Goal: Task Accomplishment & Management: Use online tool/utility

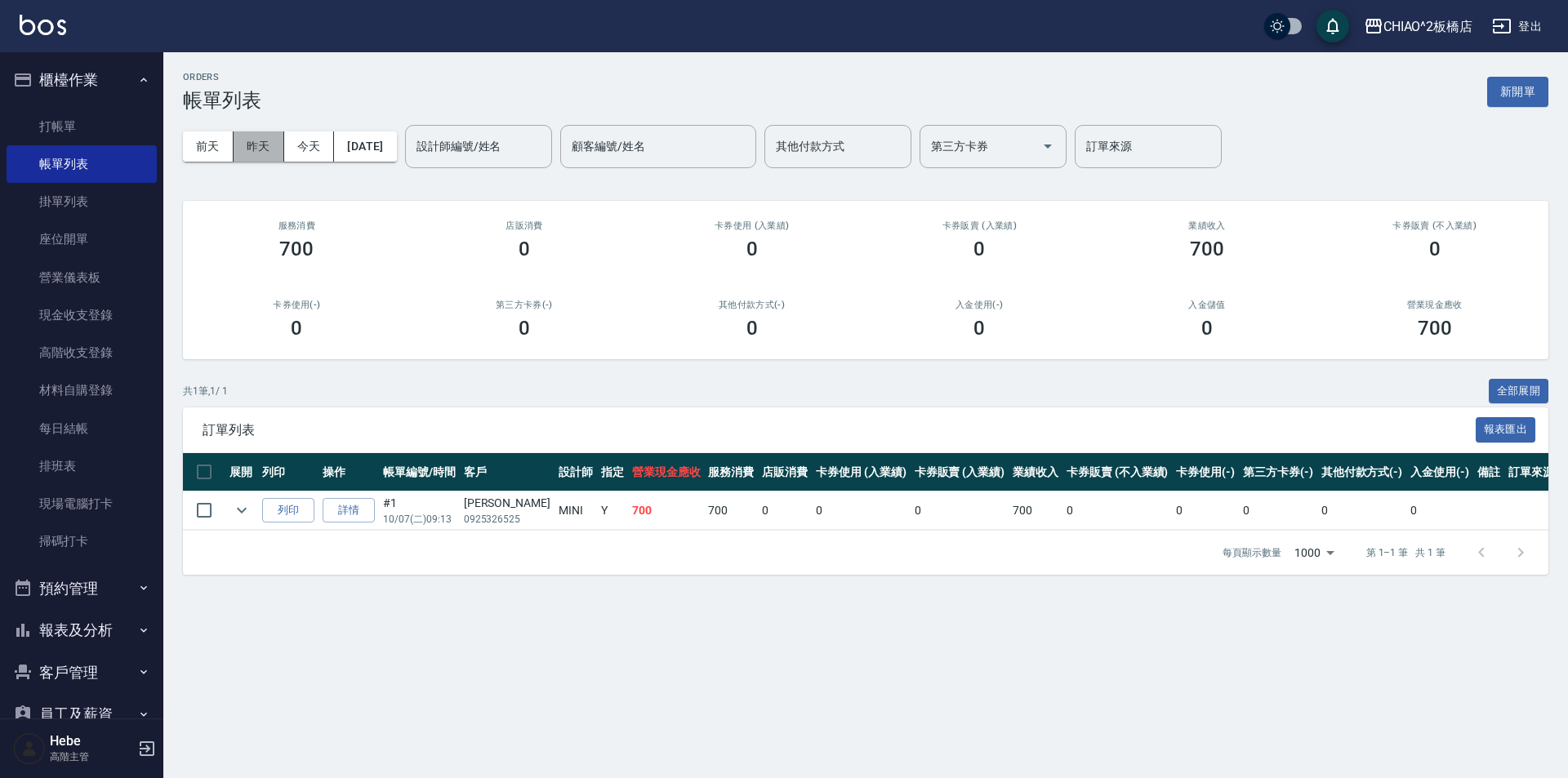
click at [248, 146] on button "昨天" at bounding box center [258, 147] width 50 height 30
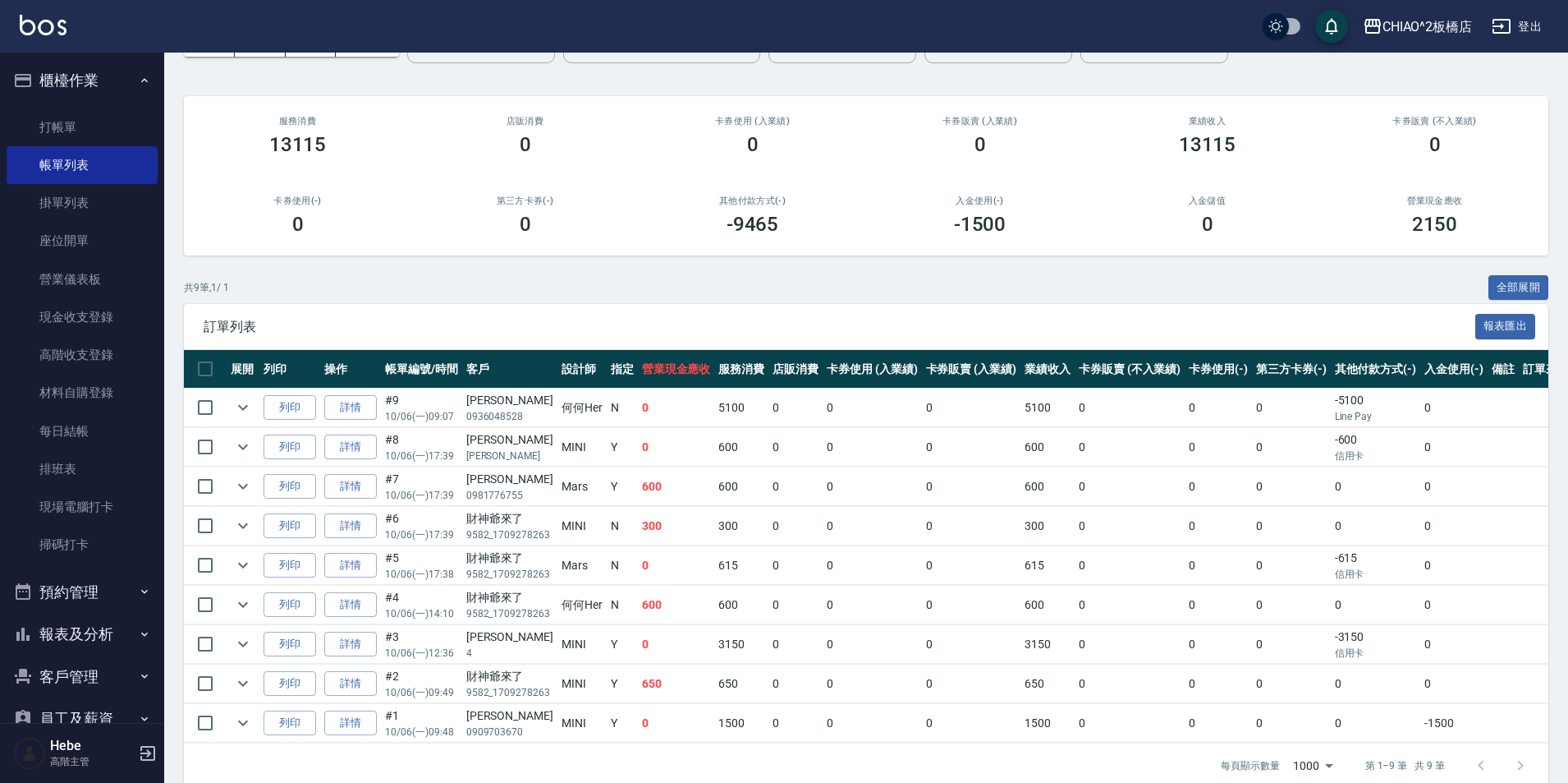
scroll to position [143, 0]
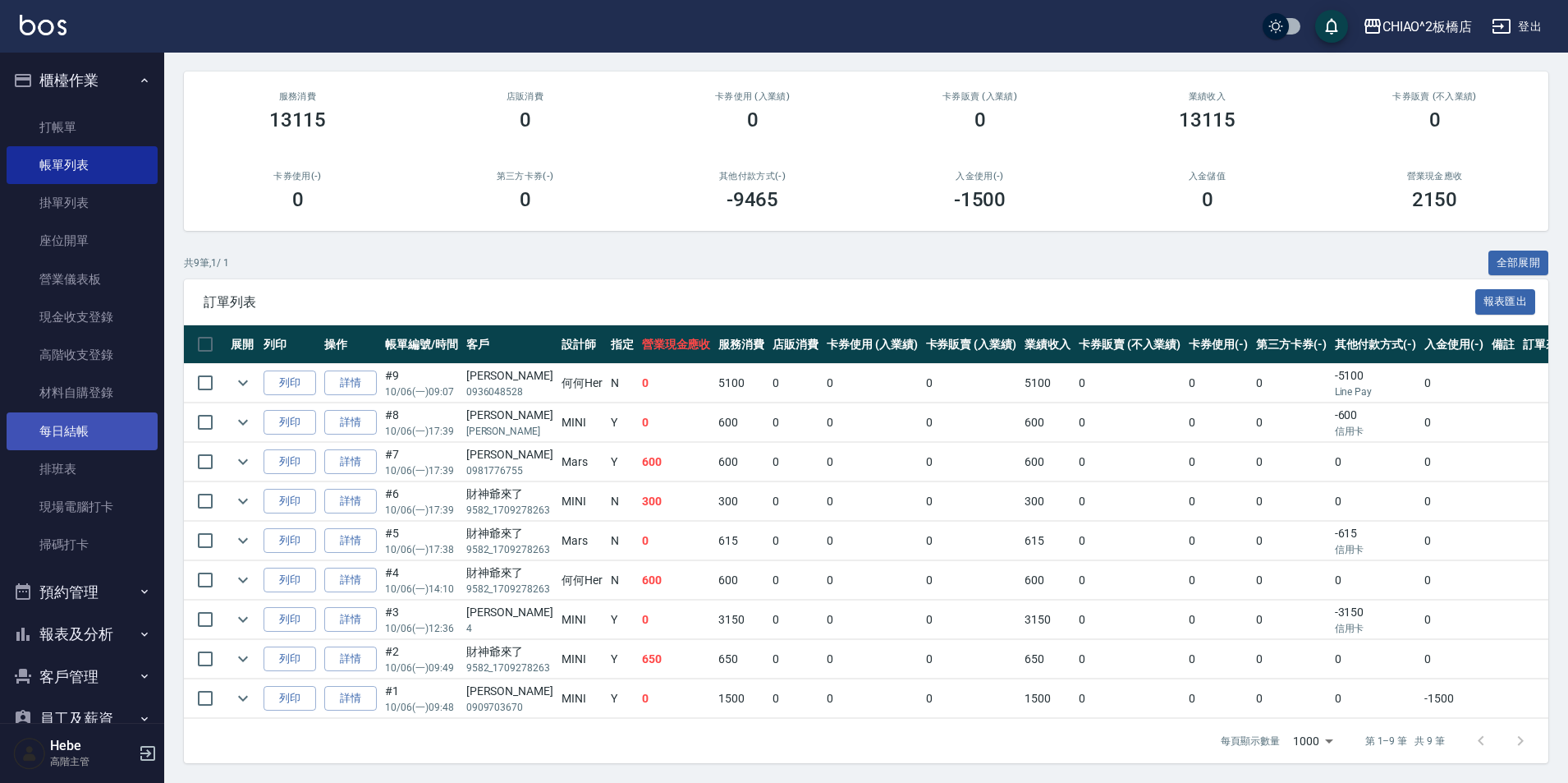
drag, startPoint x: 126, startPoint y: 394, endPoint x: 144, endPoint y: 425, distance: 35.8
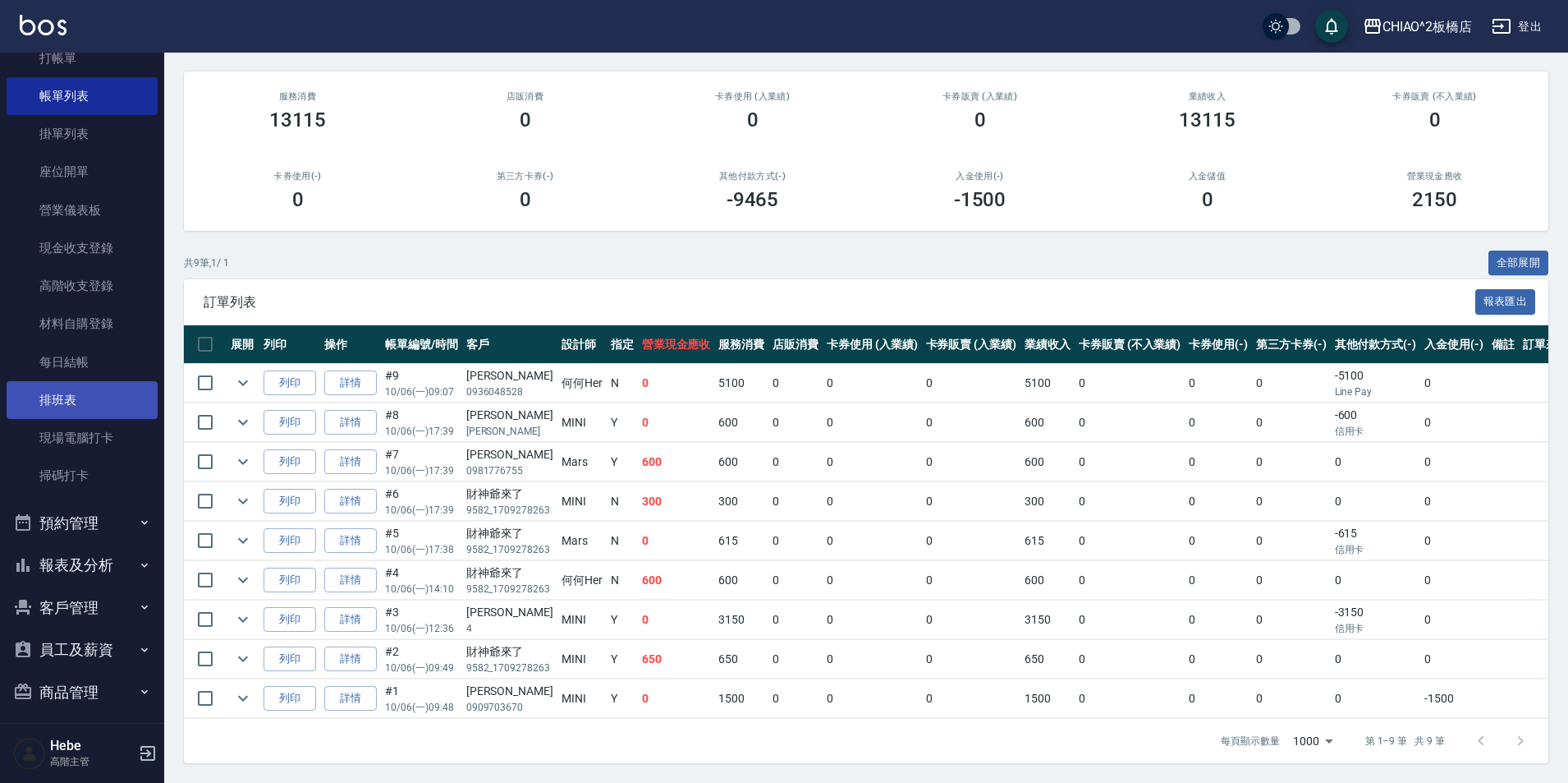
scroll to position [164, 0]
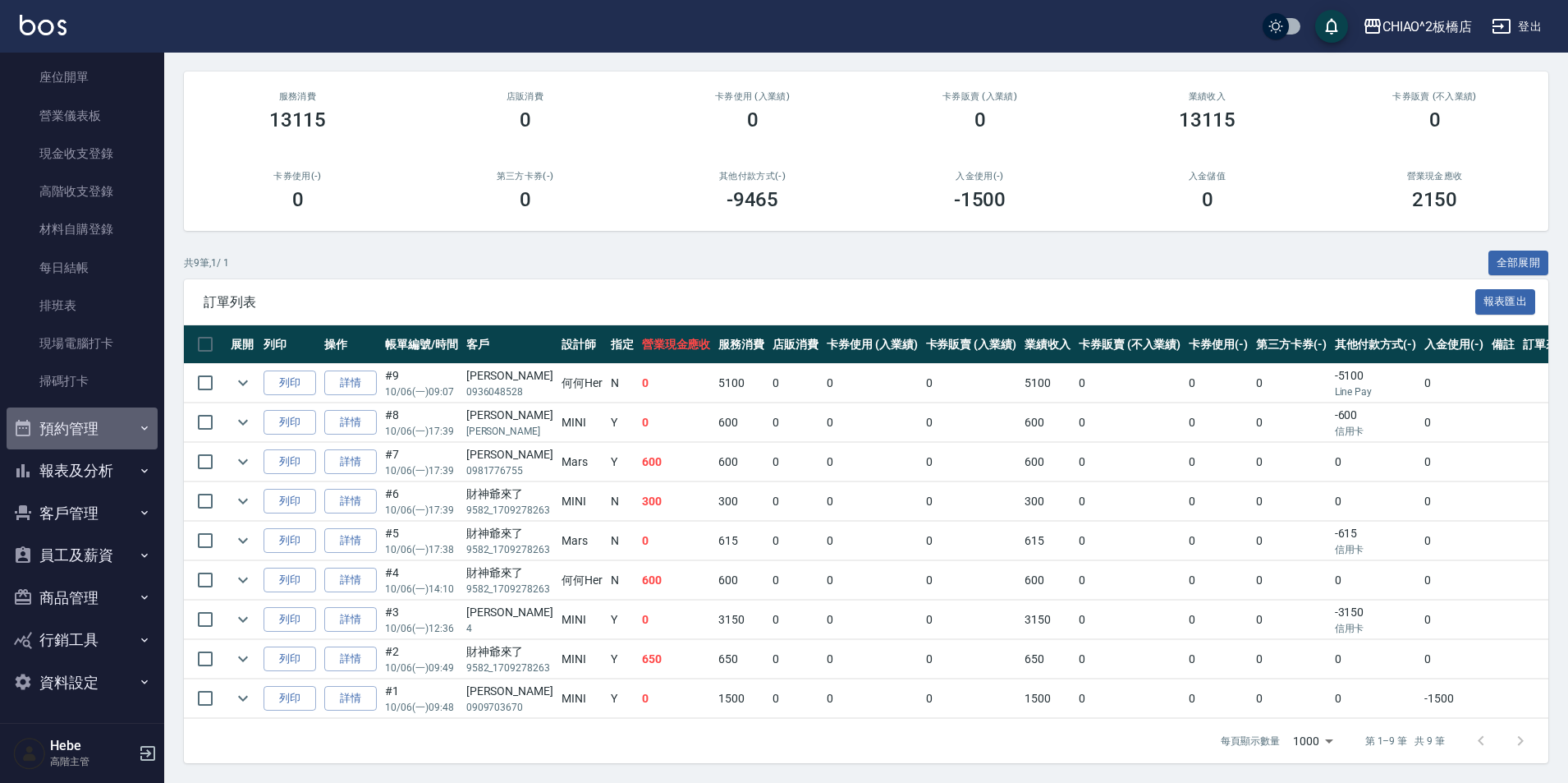
click at [102, 434] on button "預約管理" at bounding box center [82, 428] width 151 height 43
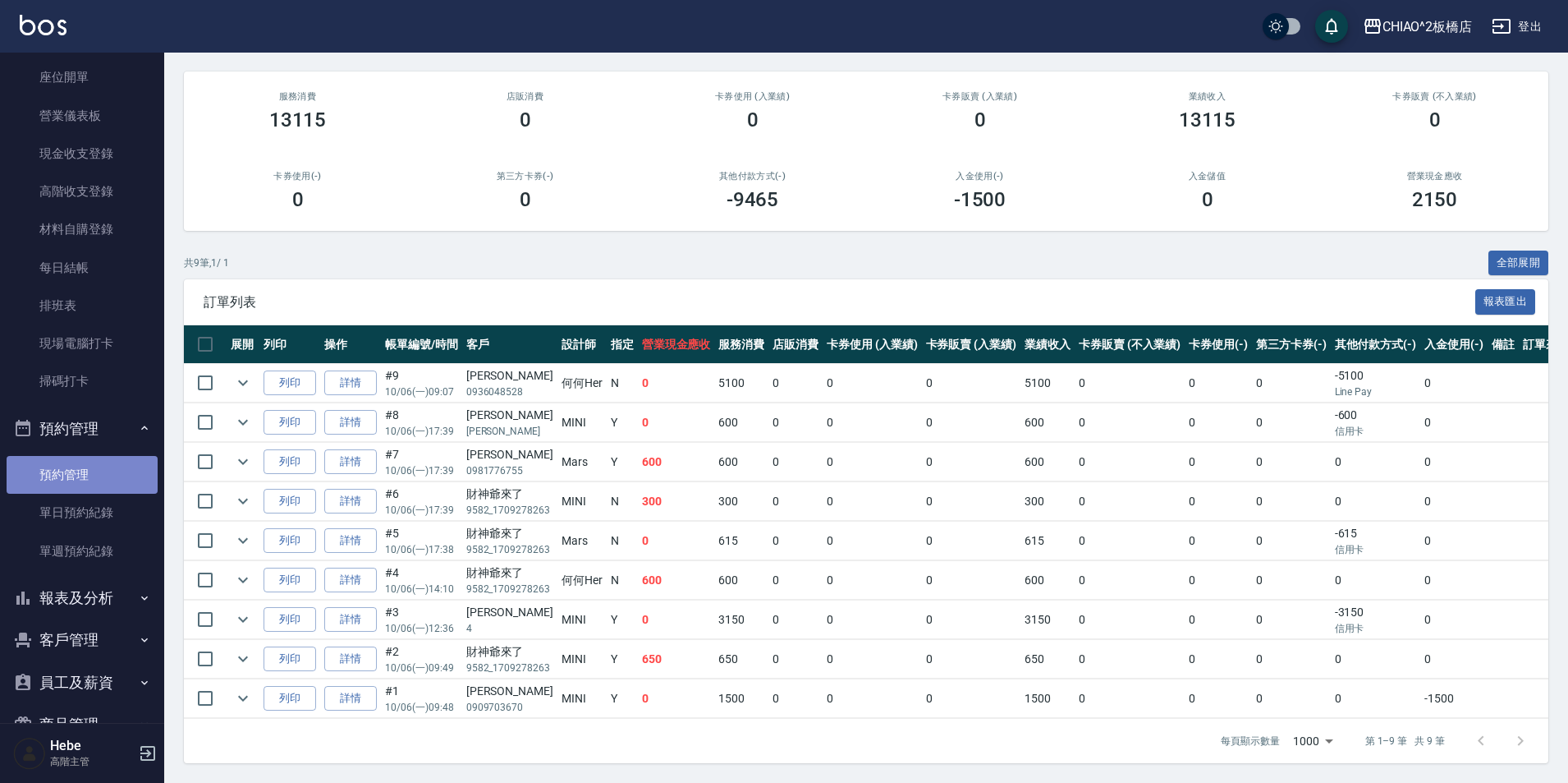
click at [102, 477] on link "預約管理" at bounding box center [82, 474] width 151 height 37
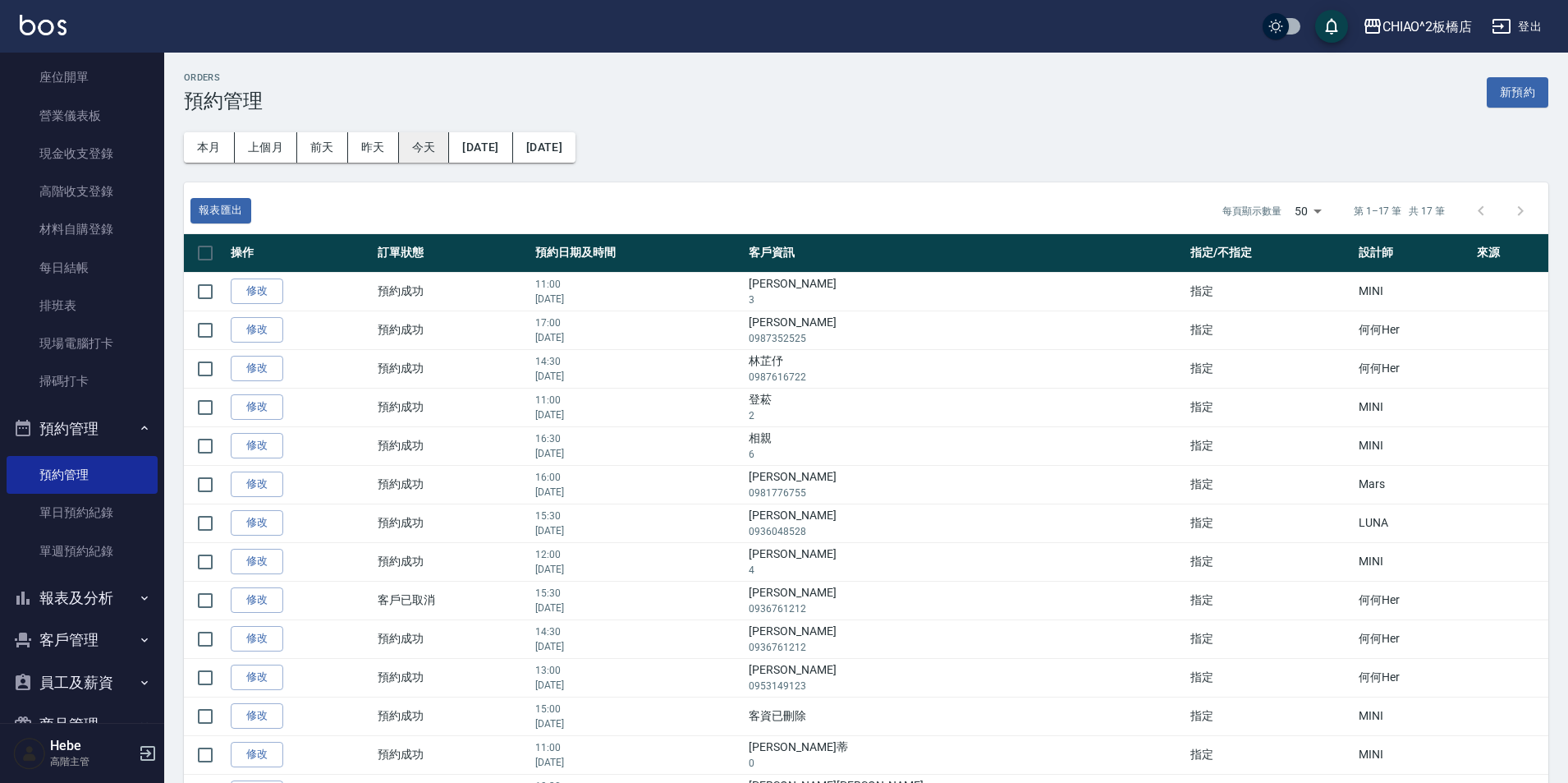
click at [428, 153] on button "今天" at bounding box center [424, 148] width 51 height 31
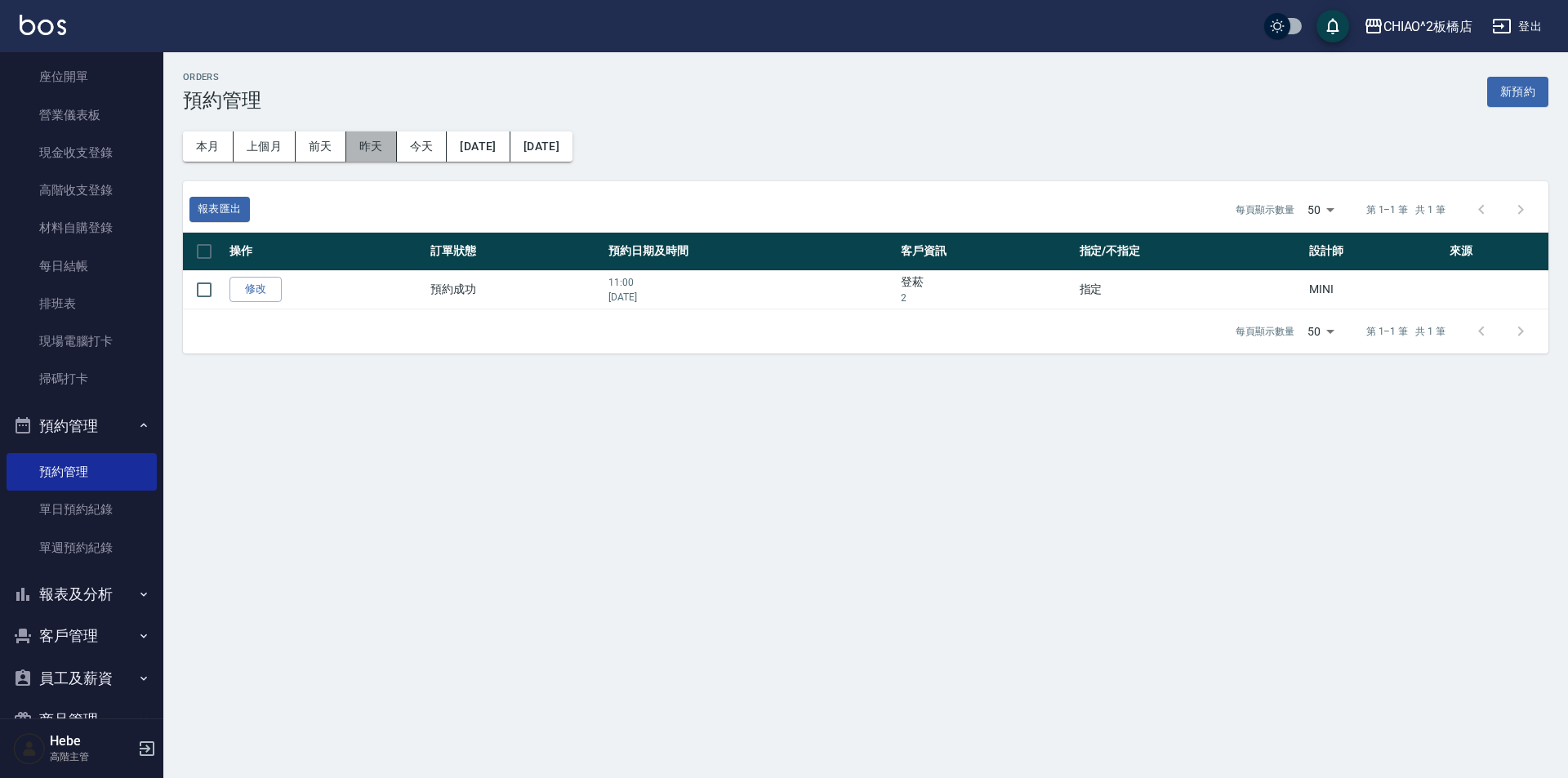
click at [373, 156] on button "昨天" at bounding box center [371, 147] width 50 height 30
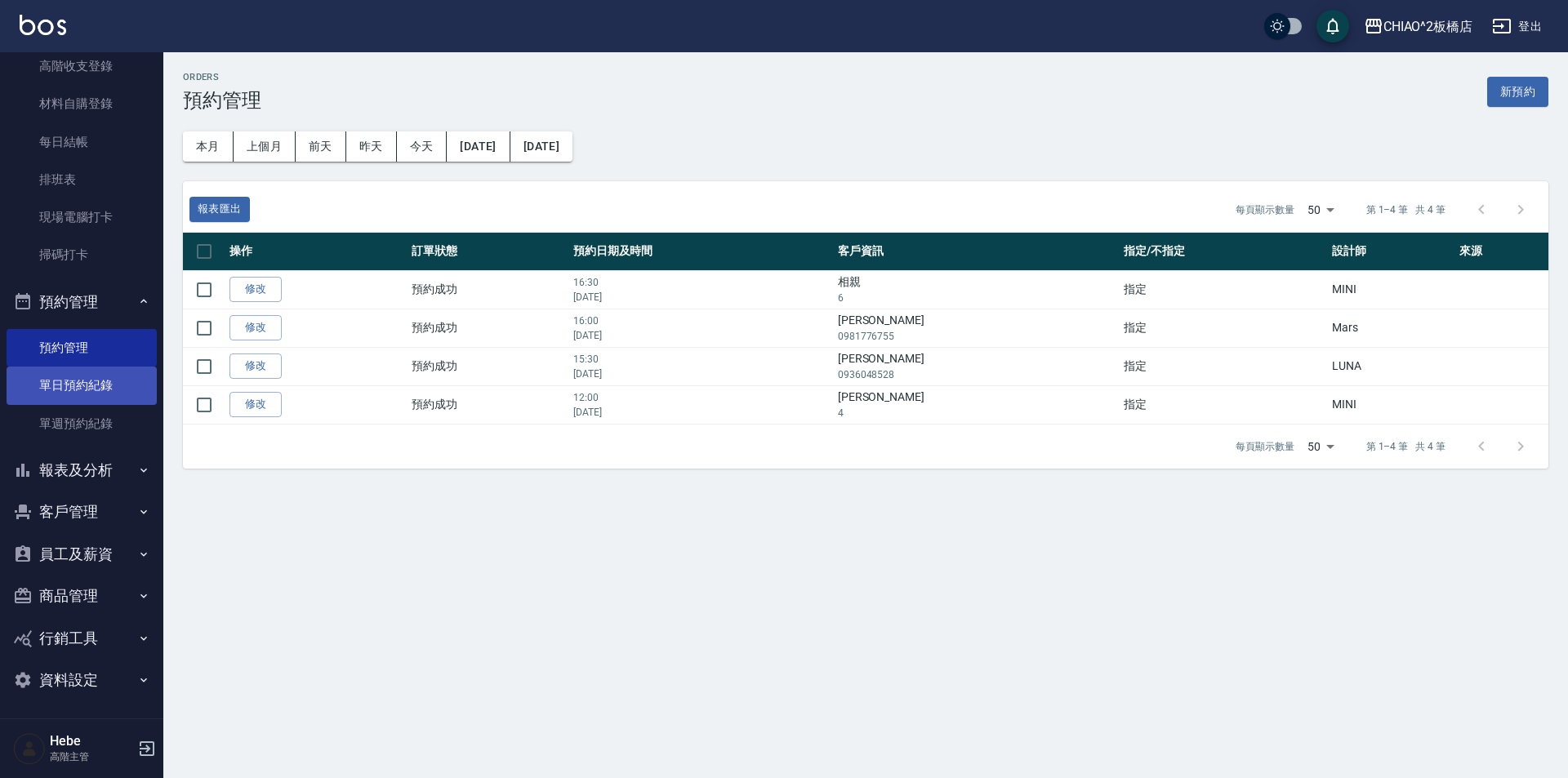
scroll to position [289, 0]
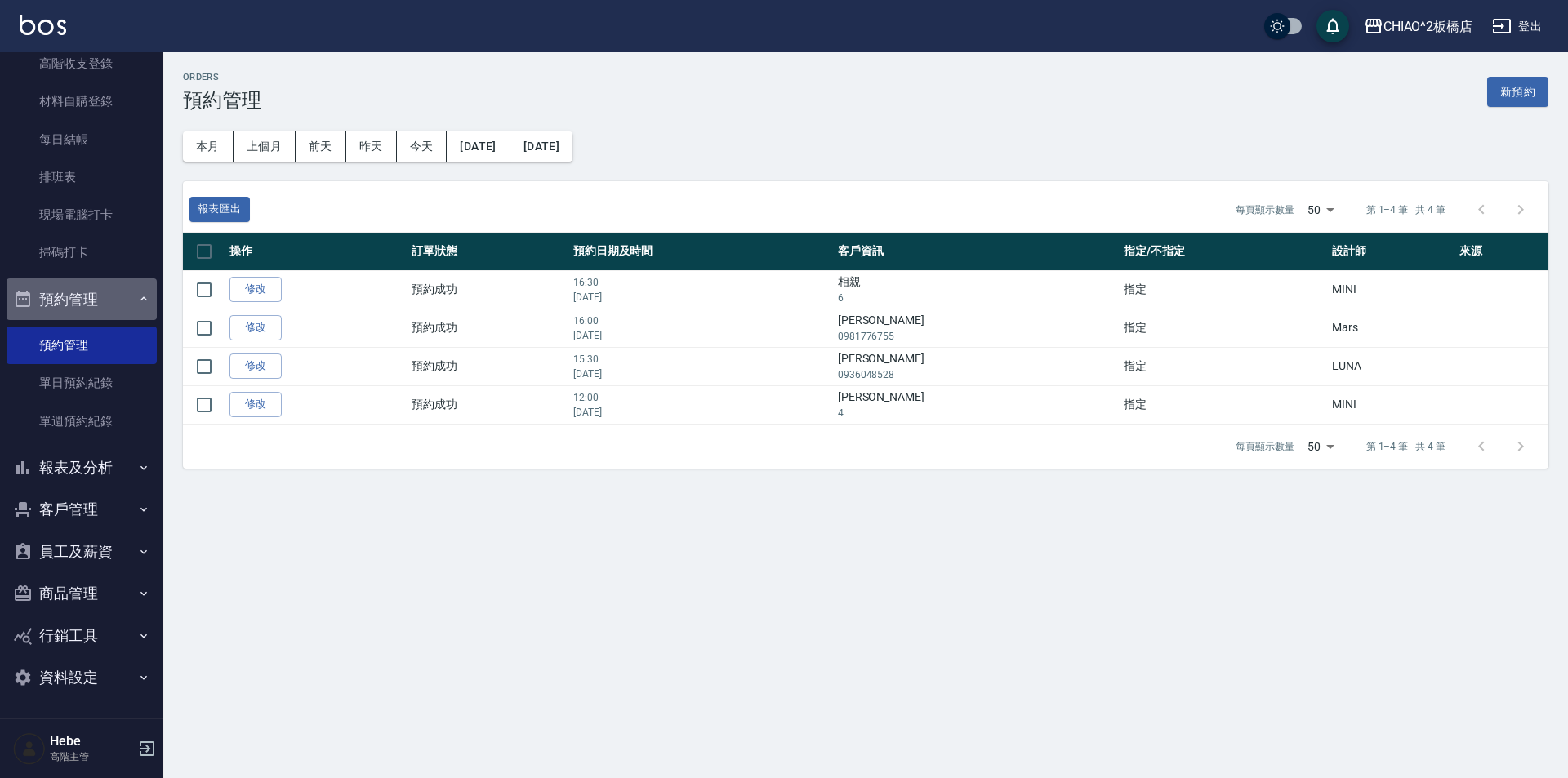
click at [84, 307] on button "預約管理" at bounding box center [82, 299] width 151 height 43
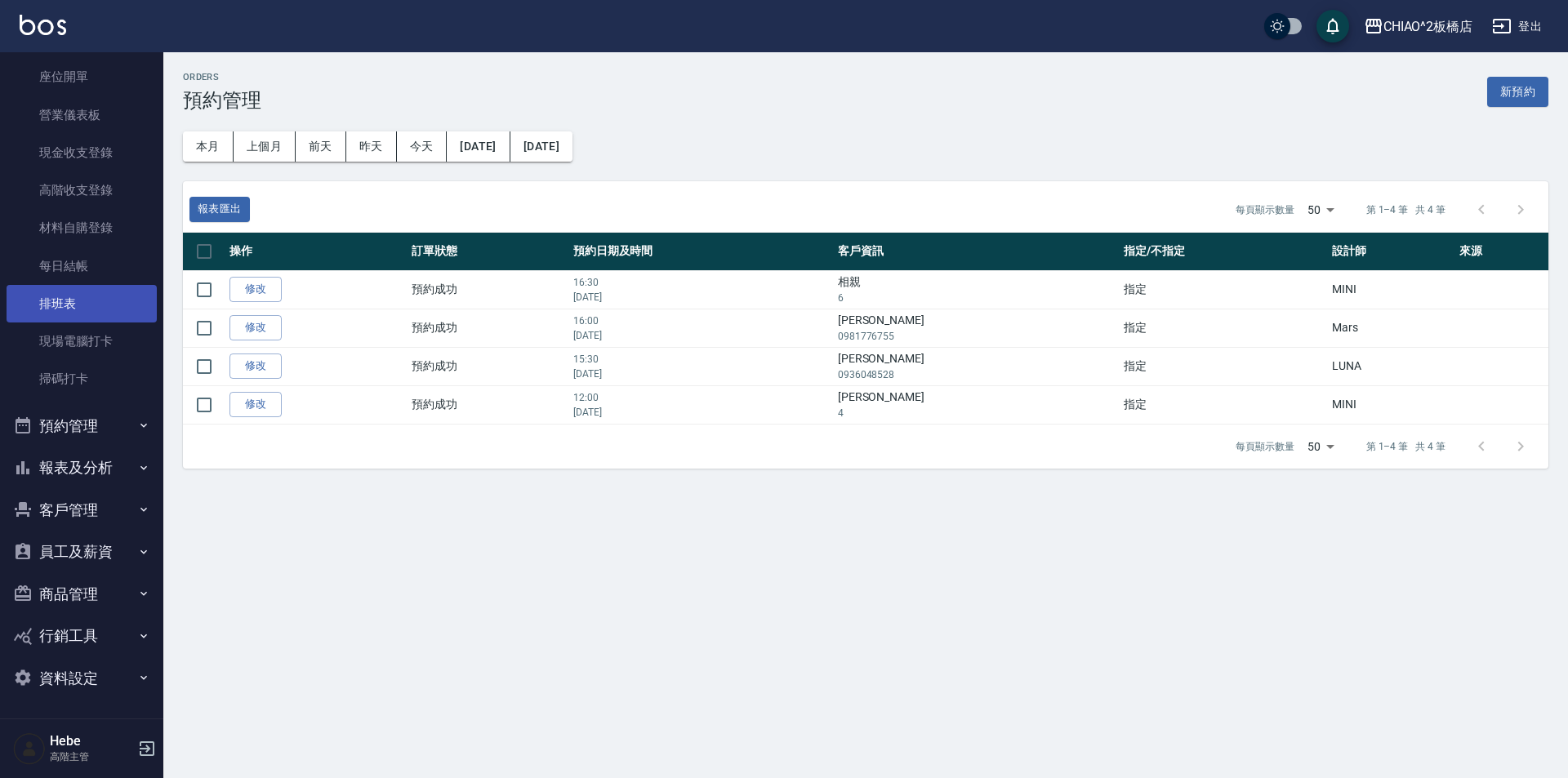
scroll to position [163, 0]
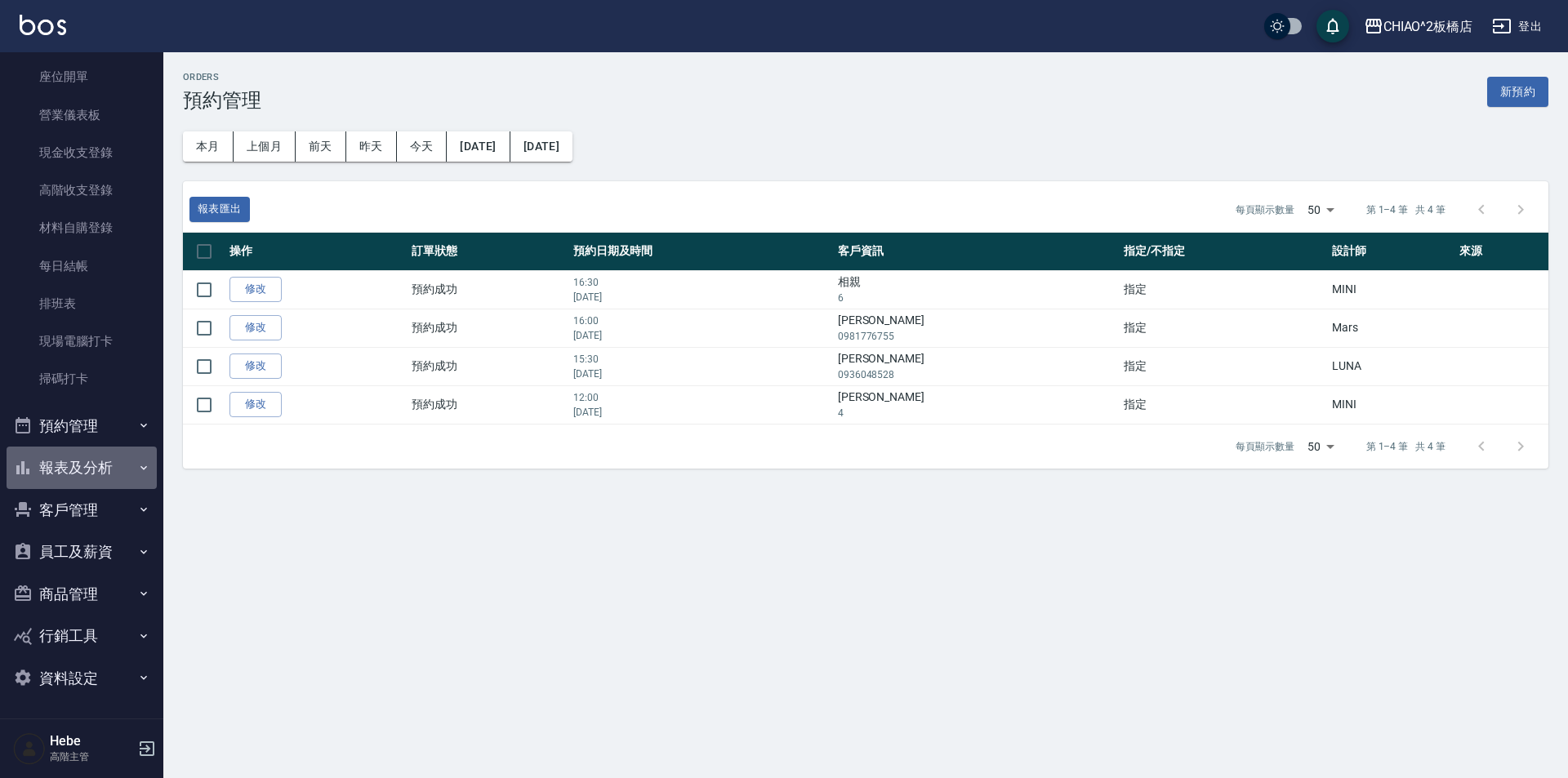
click at [83, 462] on button "報表及分析" at bounding box center [82, 468] width 151 height 43
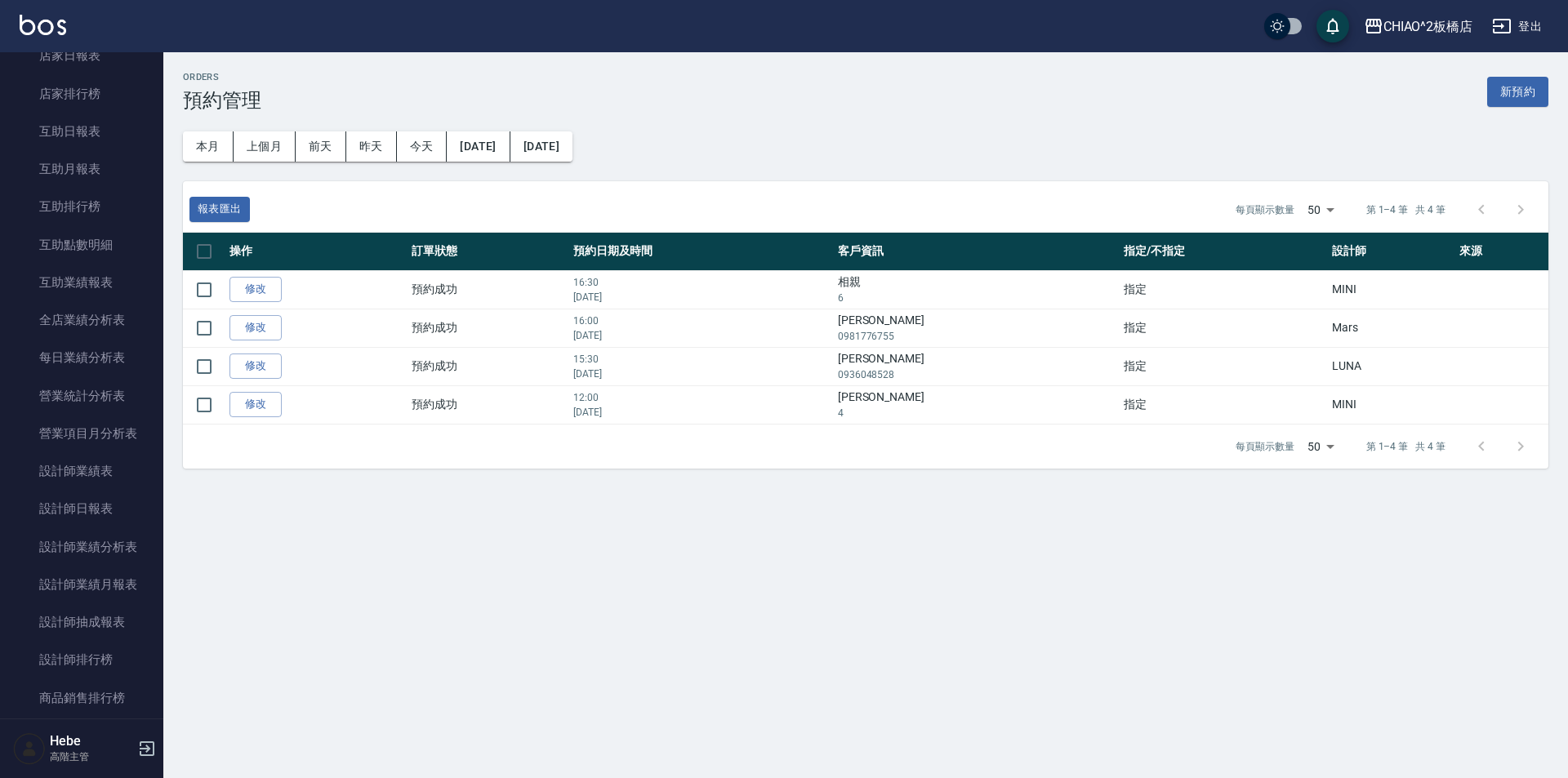
scroll to position [1060, 0]
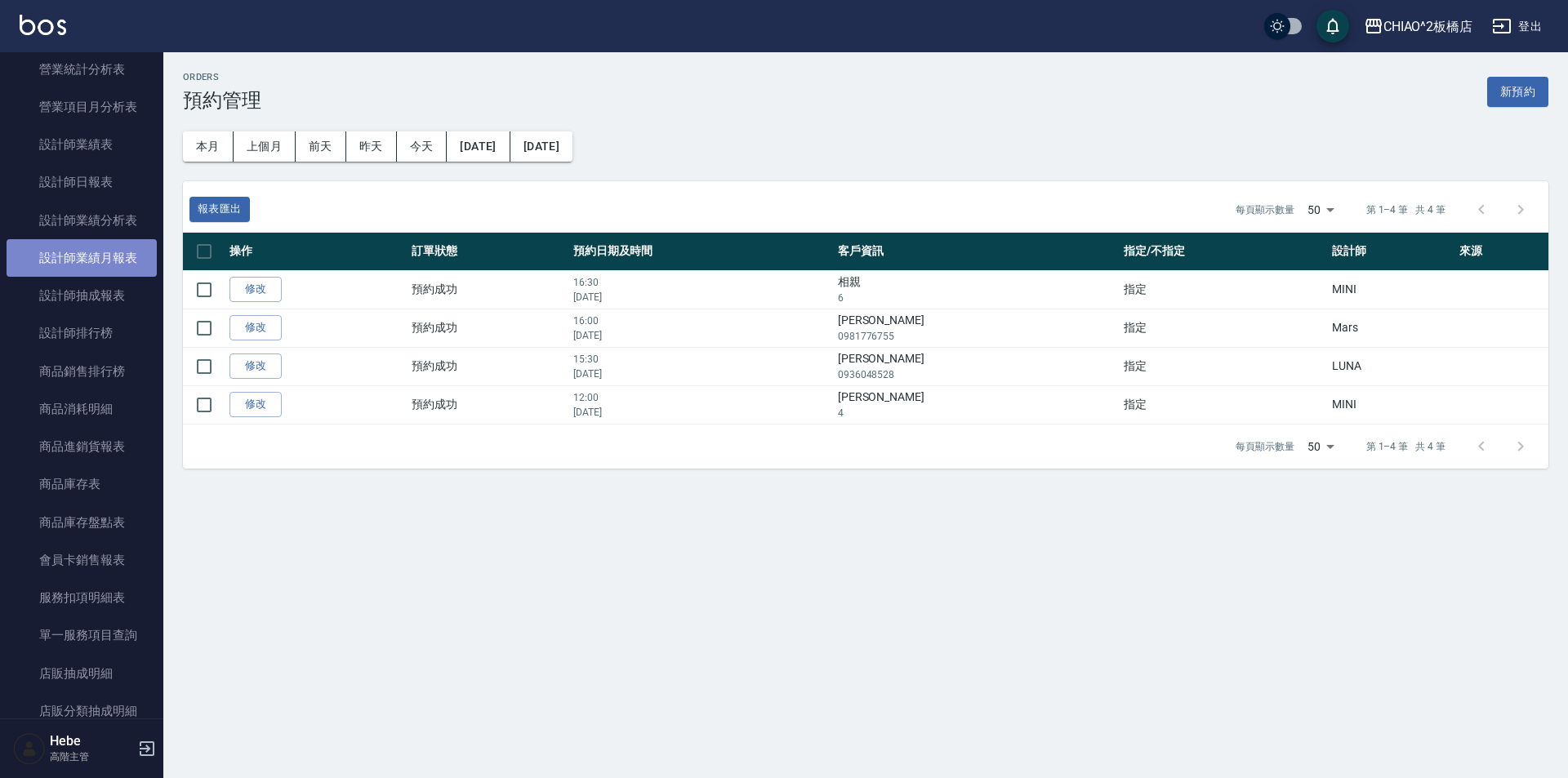
click at [115, 262] on link "設計師業績月報表" at bounding box center [82, 257] width 151 height 37
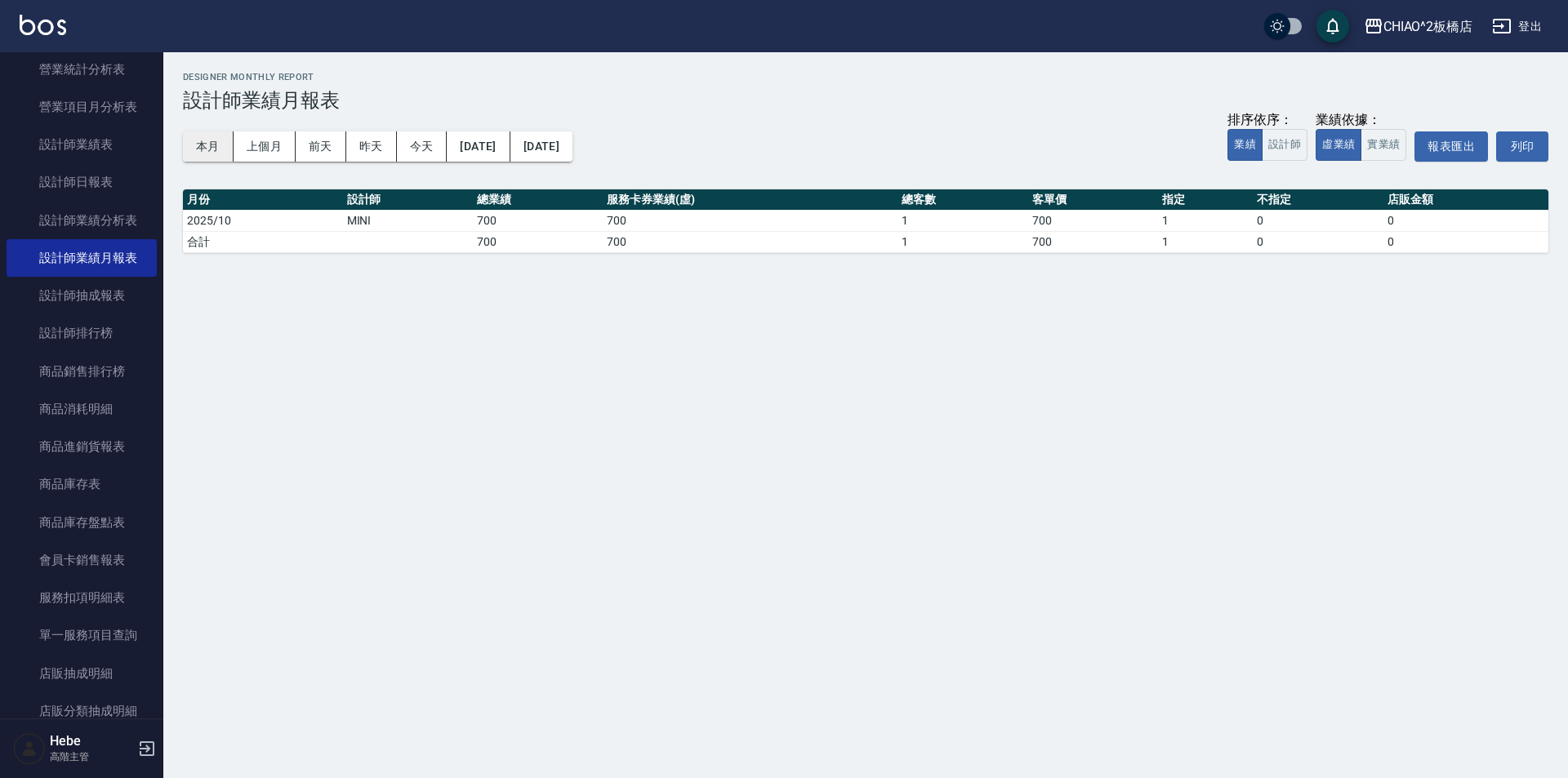
click at [218, 146] on button "本月" at bounding box center [208, 147] width 50 height 30
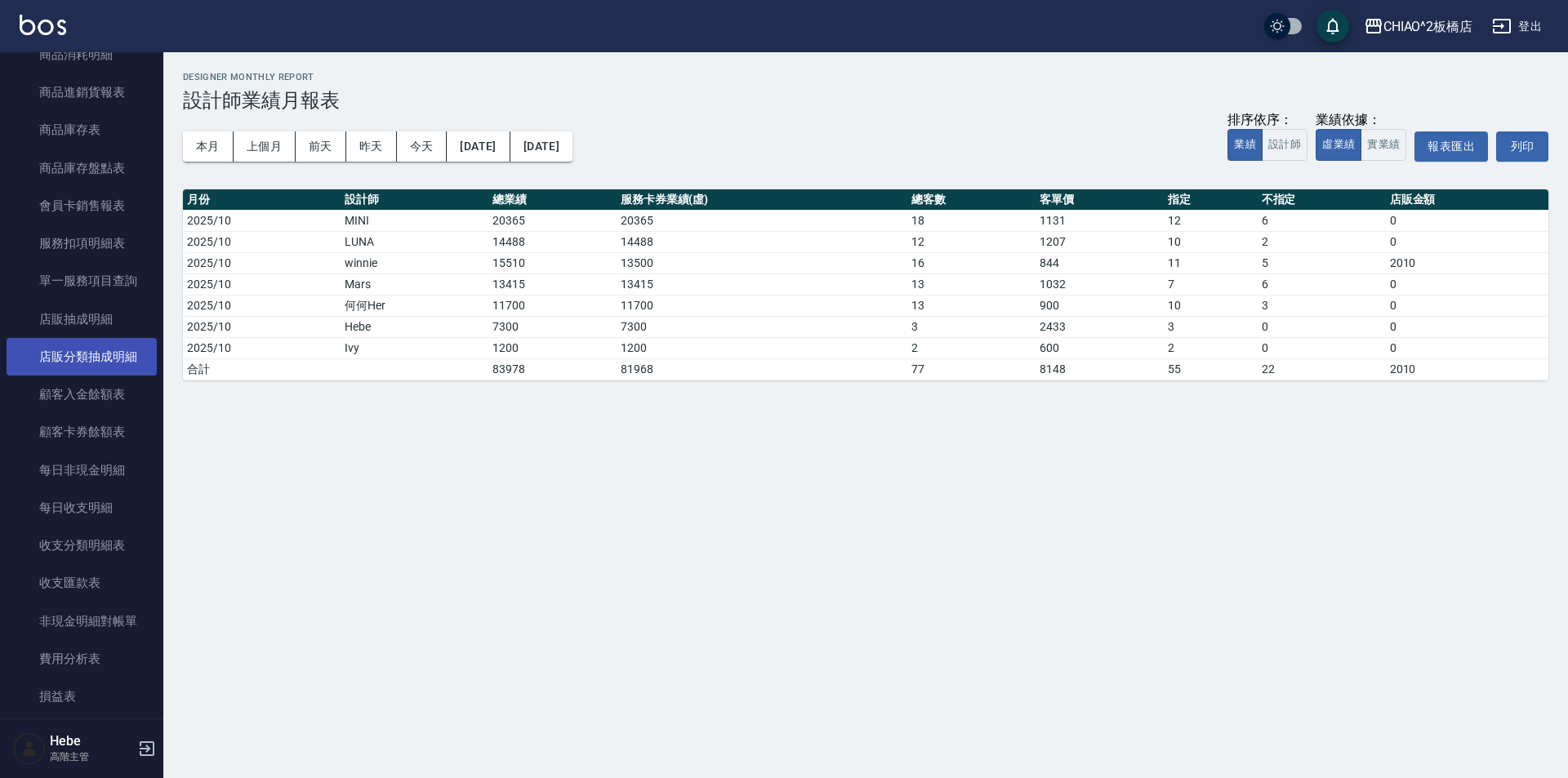
scroll to position [1468, 0]
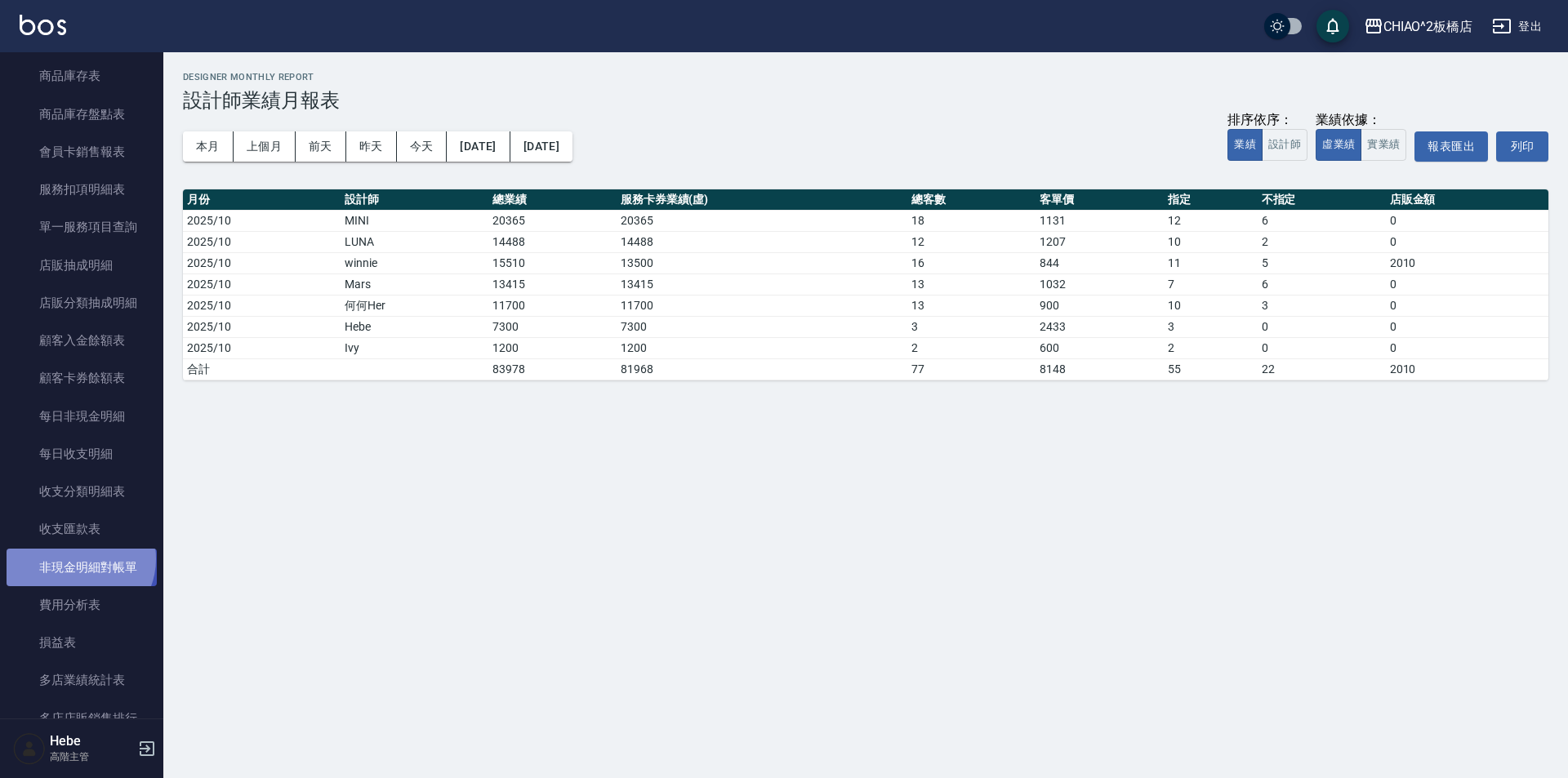
click at [78, 558] on link "非現金明細對帳單" at bounding box center [82, 567] width 151 height 37
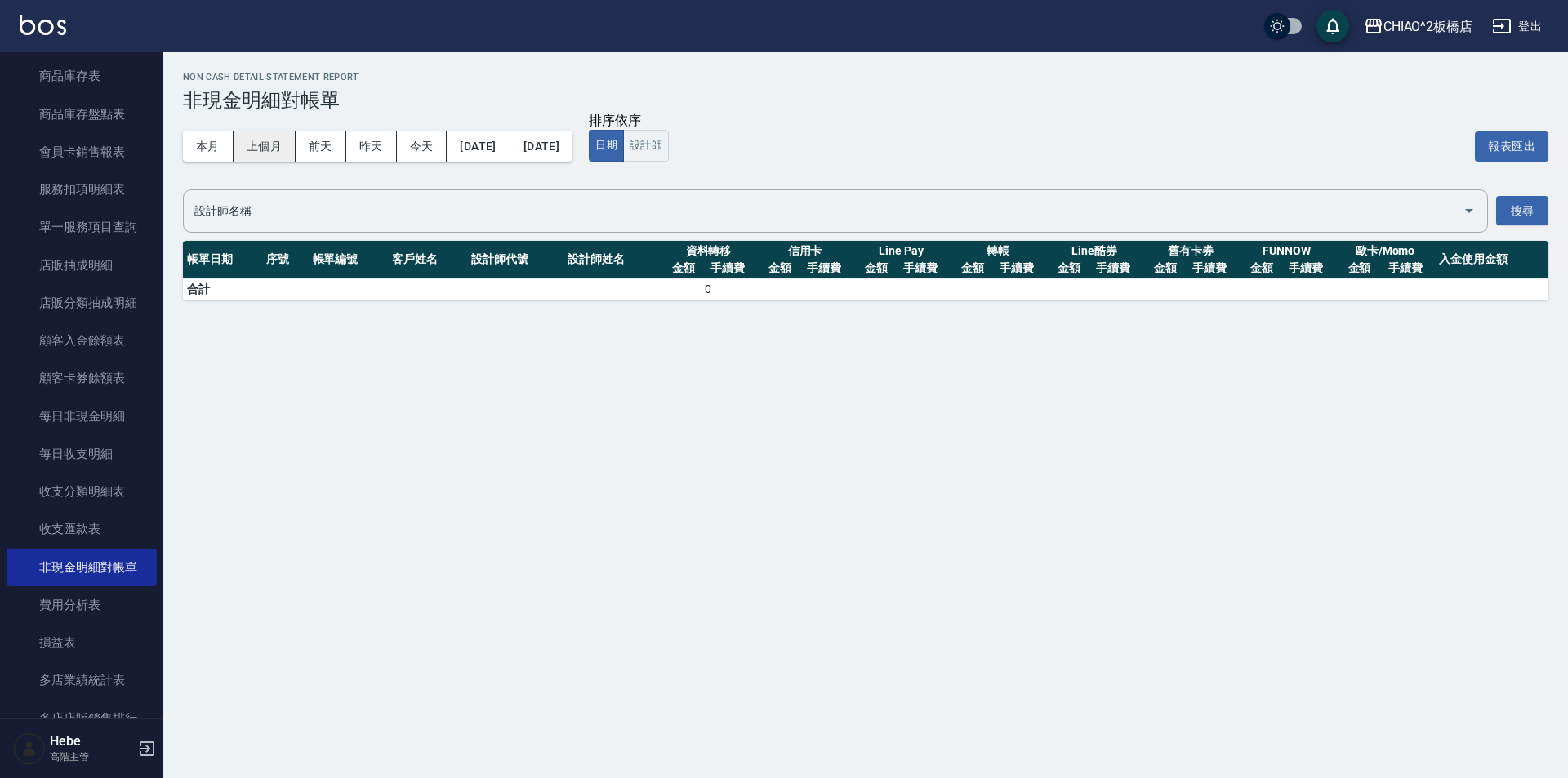
click at [253, 151] on button "上個月" at bounding box center [264, 147] width 62 height 30
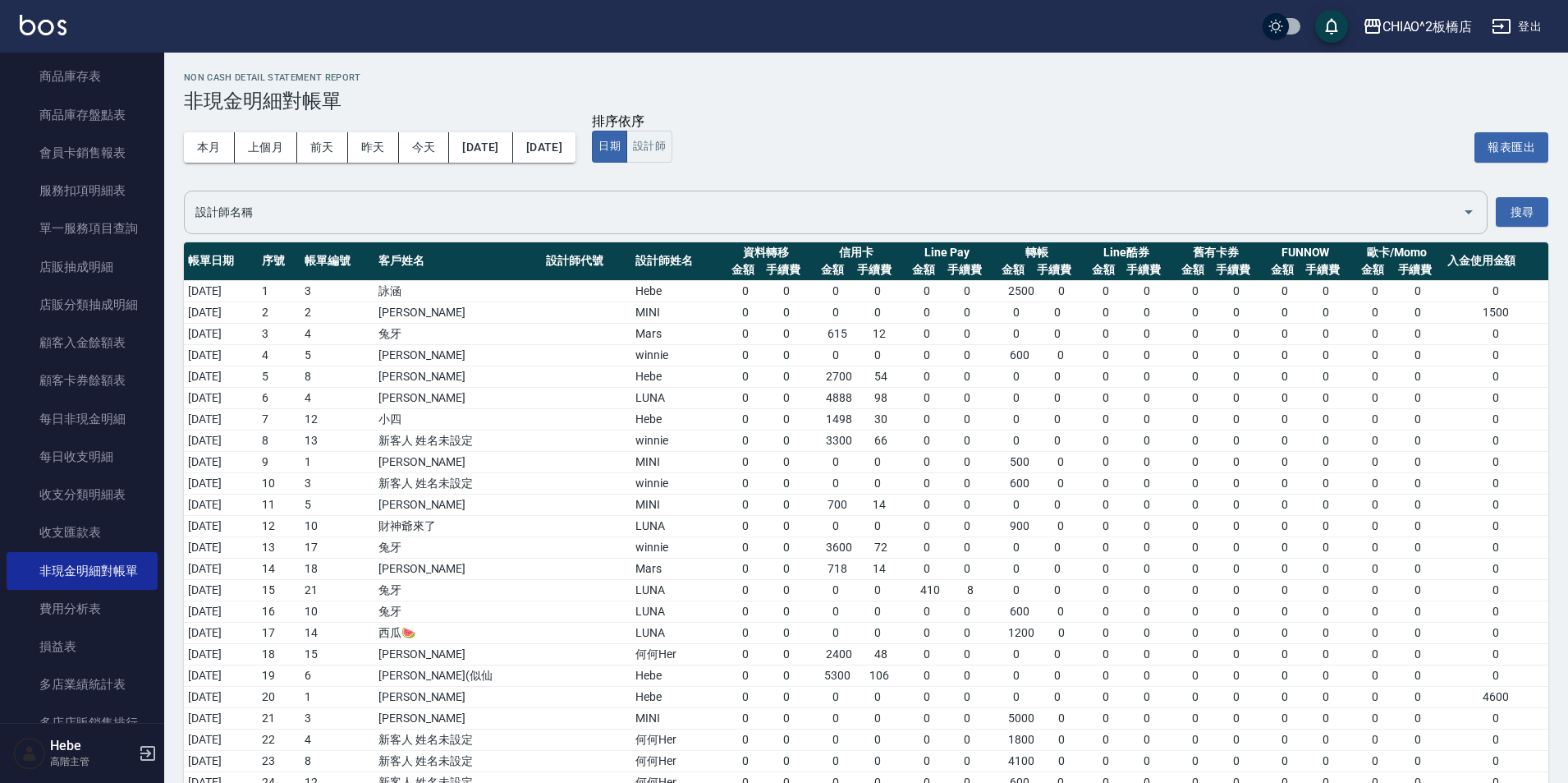
click at [481, 201] on input "設計師名稱" at bounding box center [824, 213] width 1264 height 29
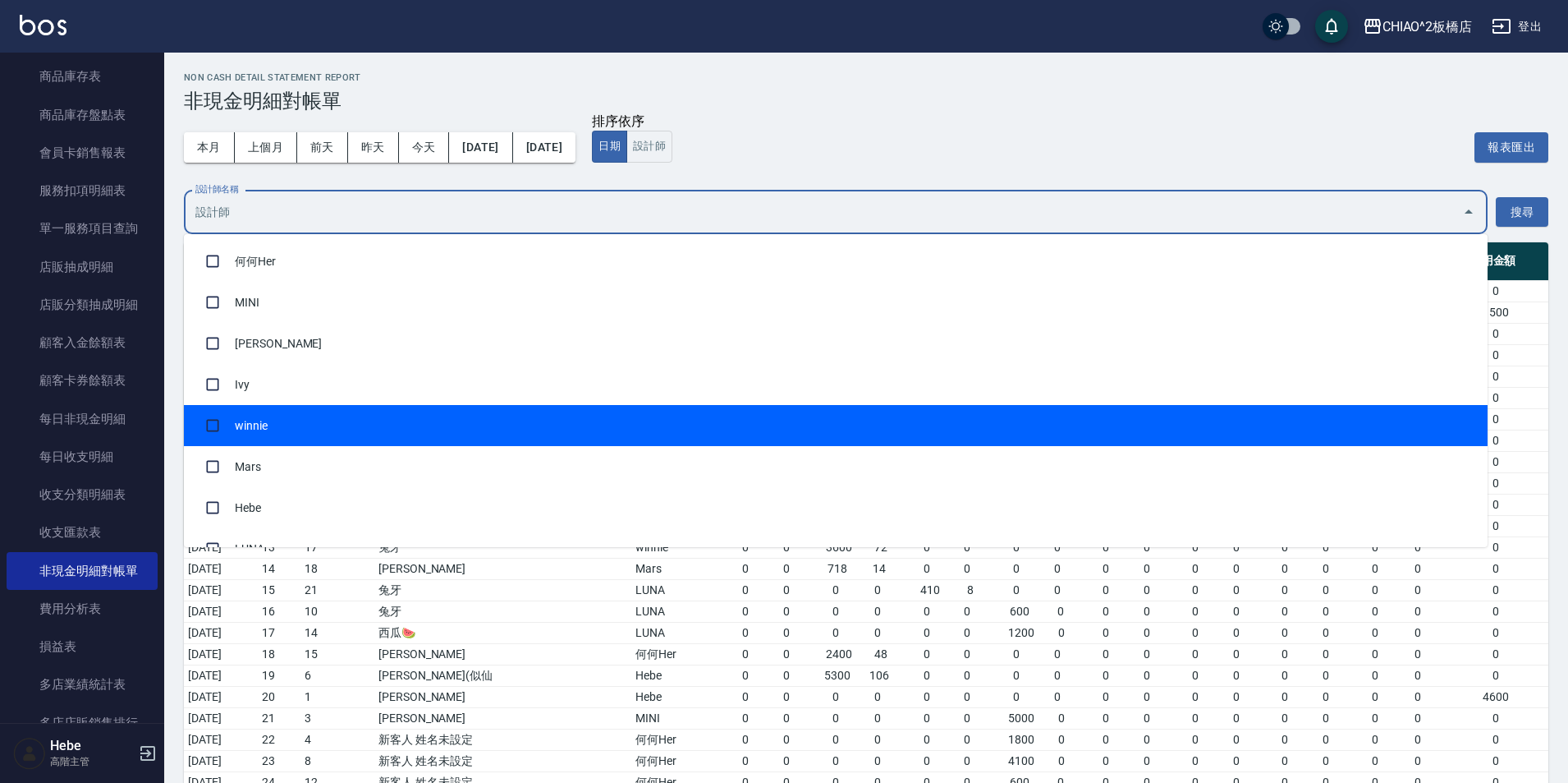
click at [412, 411] on li "winnie" at bounding box center [835, 426] width 1304 height 41
checkbox input "true"
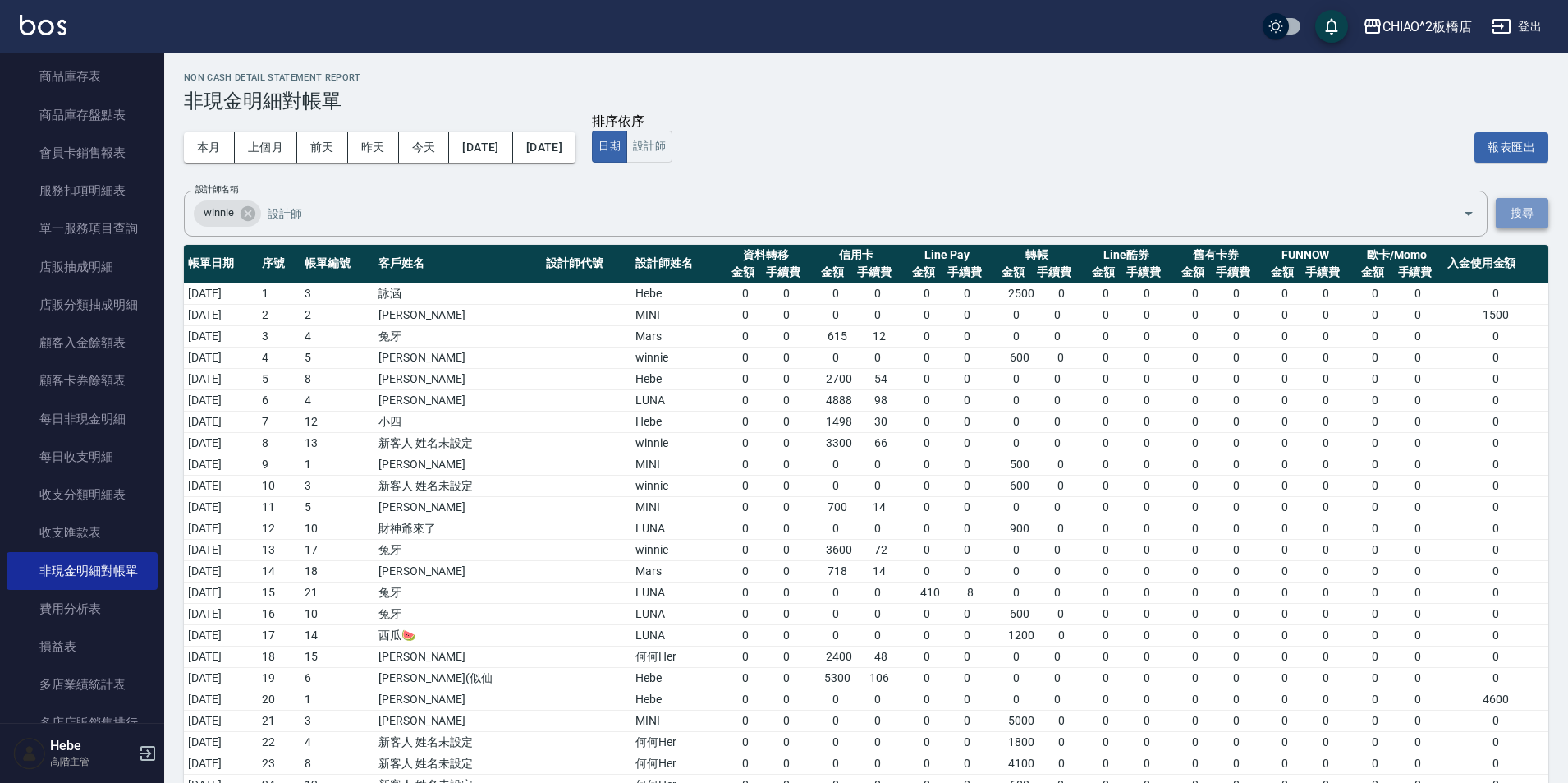
click at [1531, 205] on button "搜尋" at bounding box center [1522, 214] width 53 height 31
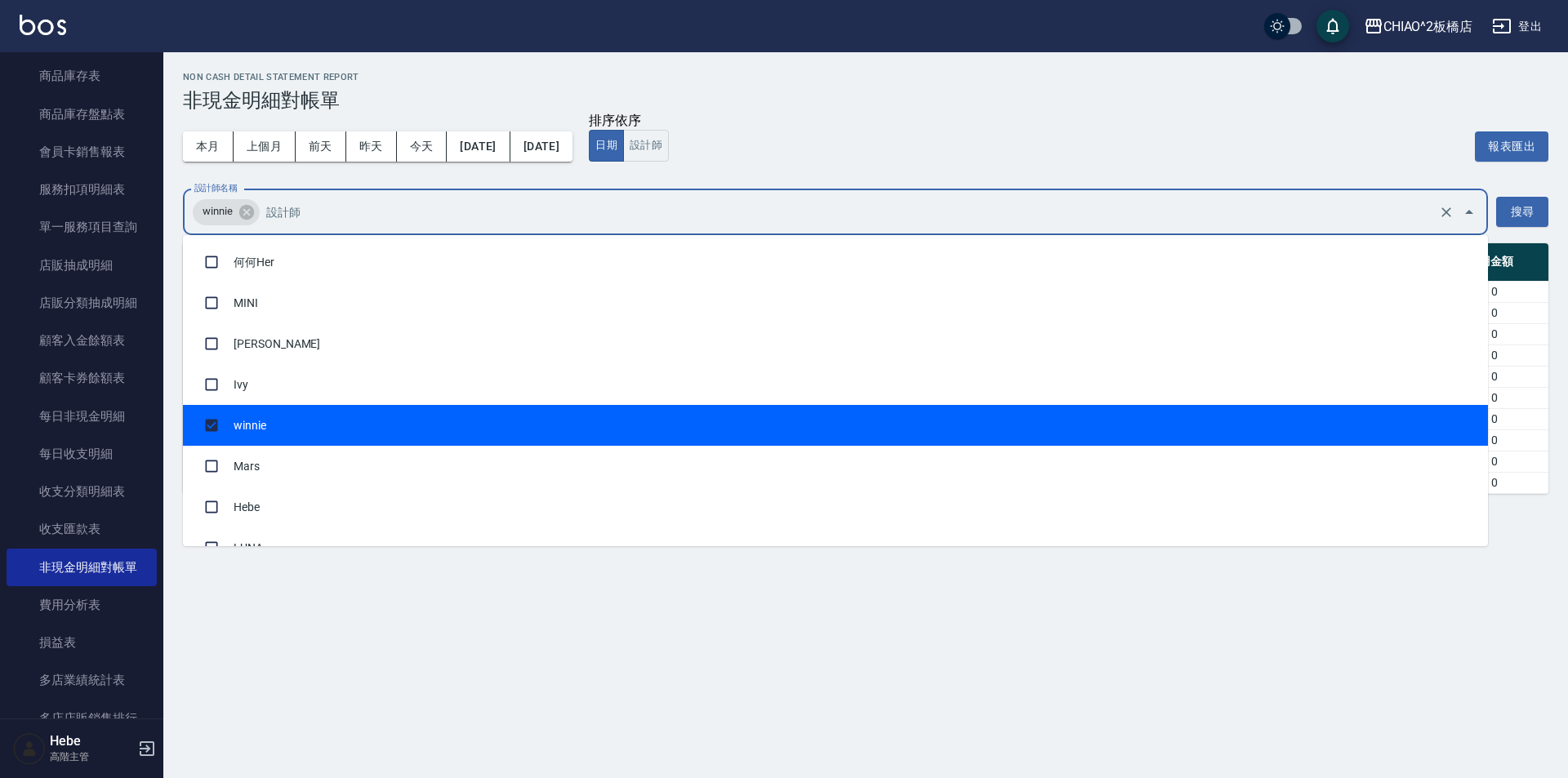
click at [943, 214] on input "設計師名稱" at bounding box center [848, 211] width 1173 height 29
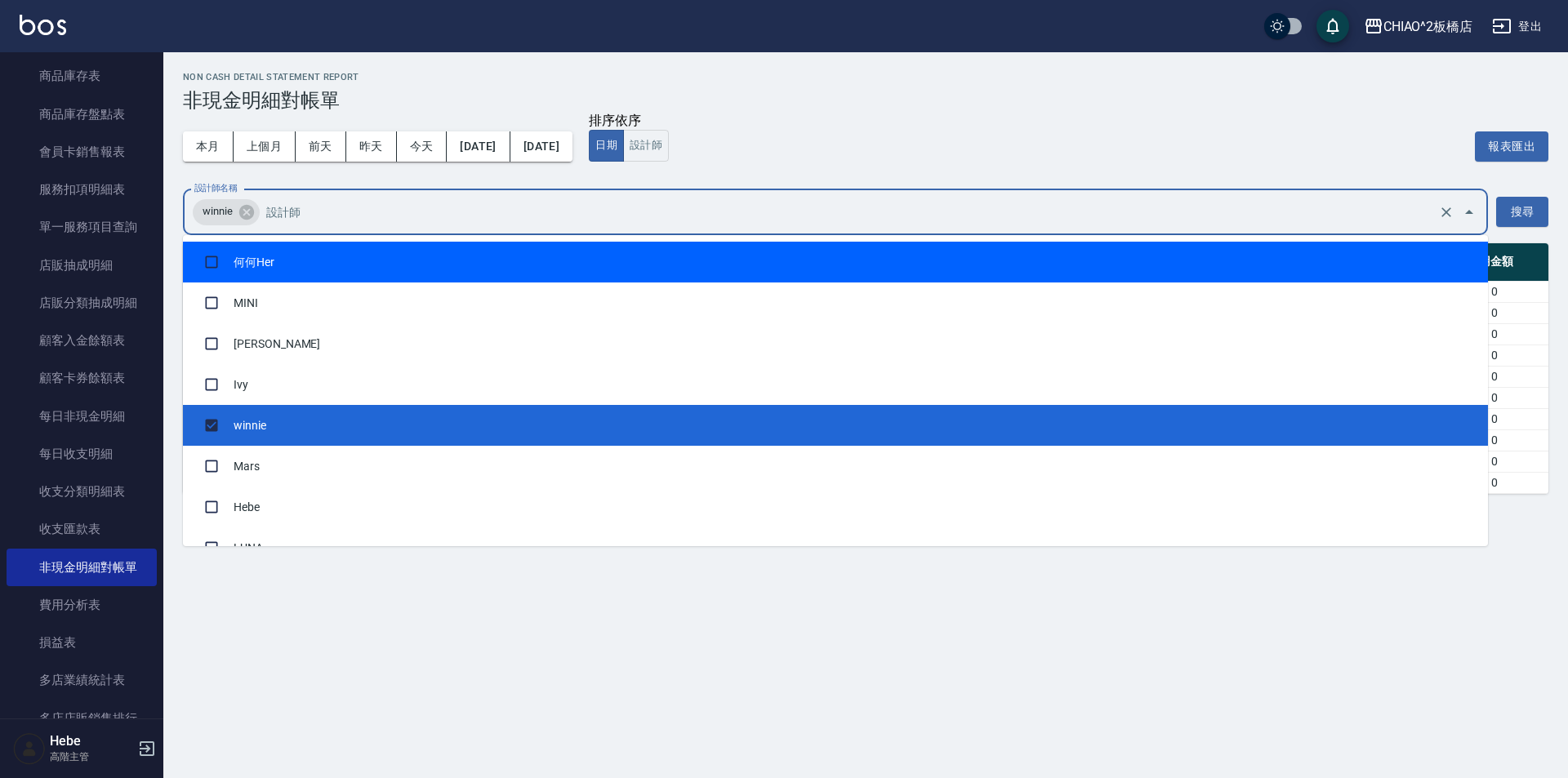
click at [549, 261] on li "何何Her" at bounding box center [835, 262] width 1305 height 41
checkbox input "true"
drag, startPoint x: 247, startPoint y: 212, endPoint x: 303, endPoint y: 214, distance: 56.0
click at [249, 212] on icon at bounding box center [246, 211] width 18 height 18
checkbox input "false"
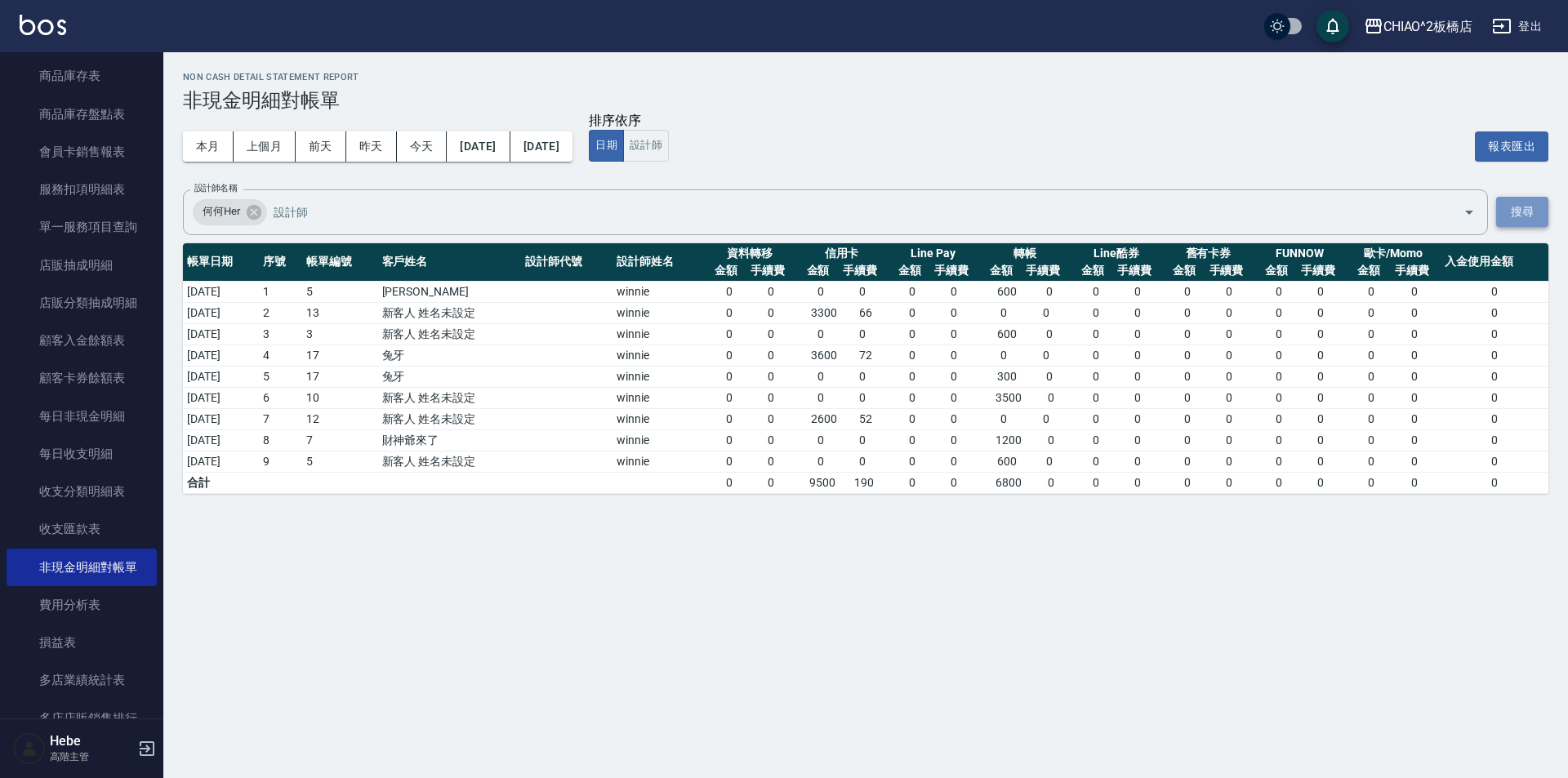
click at [1500, 212] on button "搜尋" at bounding box center [1521, 212] width 52 height 30
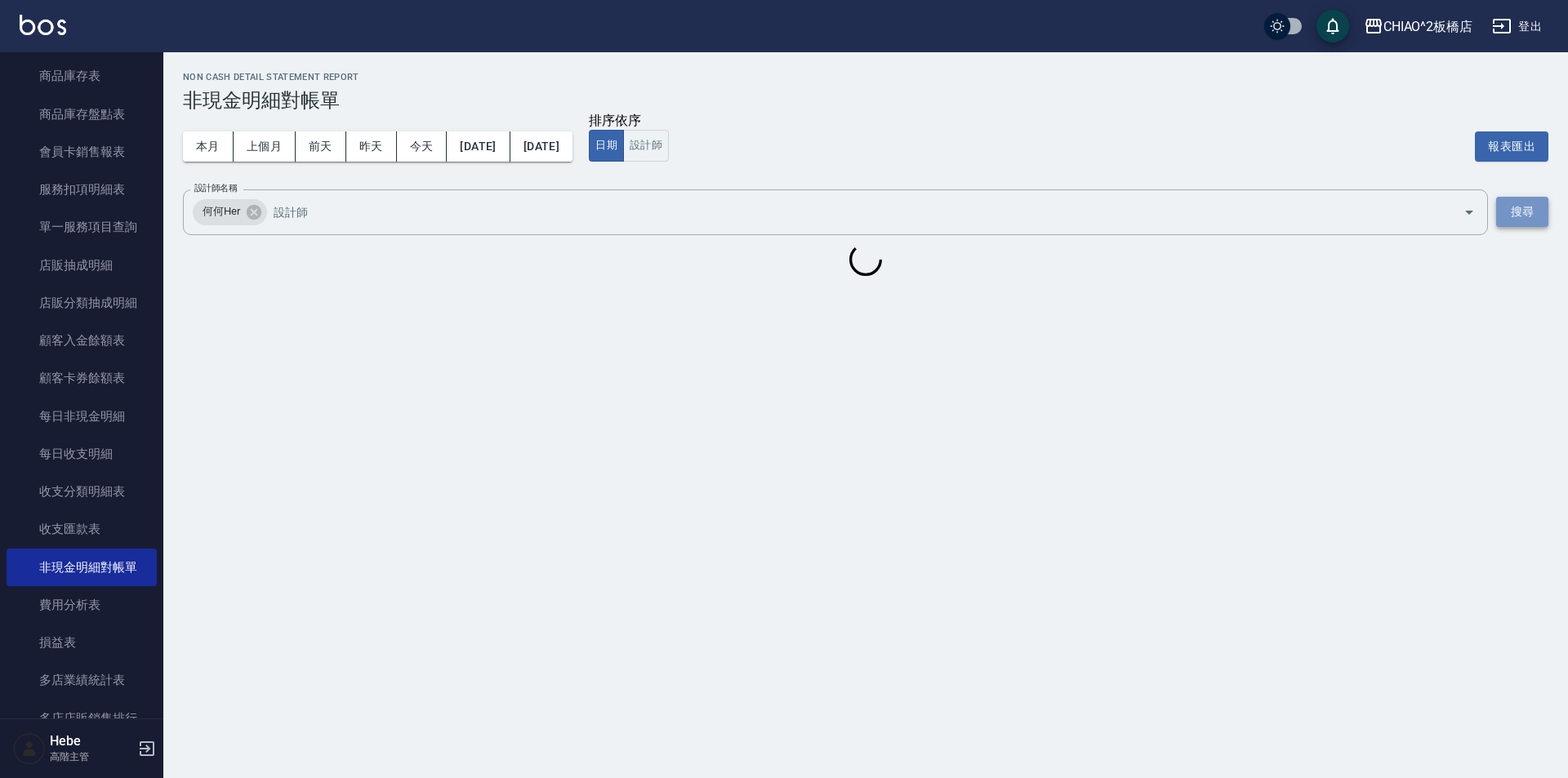
click at [1505, 213] on button "搜尋" at bounding box center [1521, 212] width 52 height 30
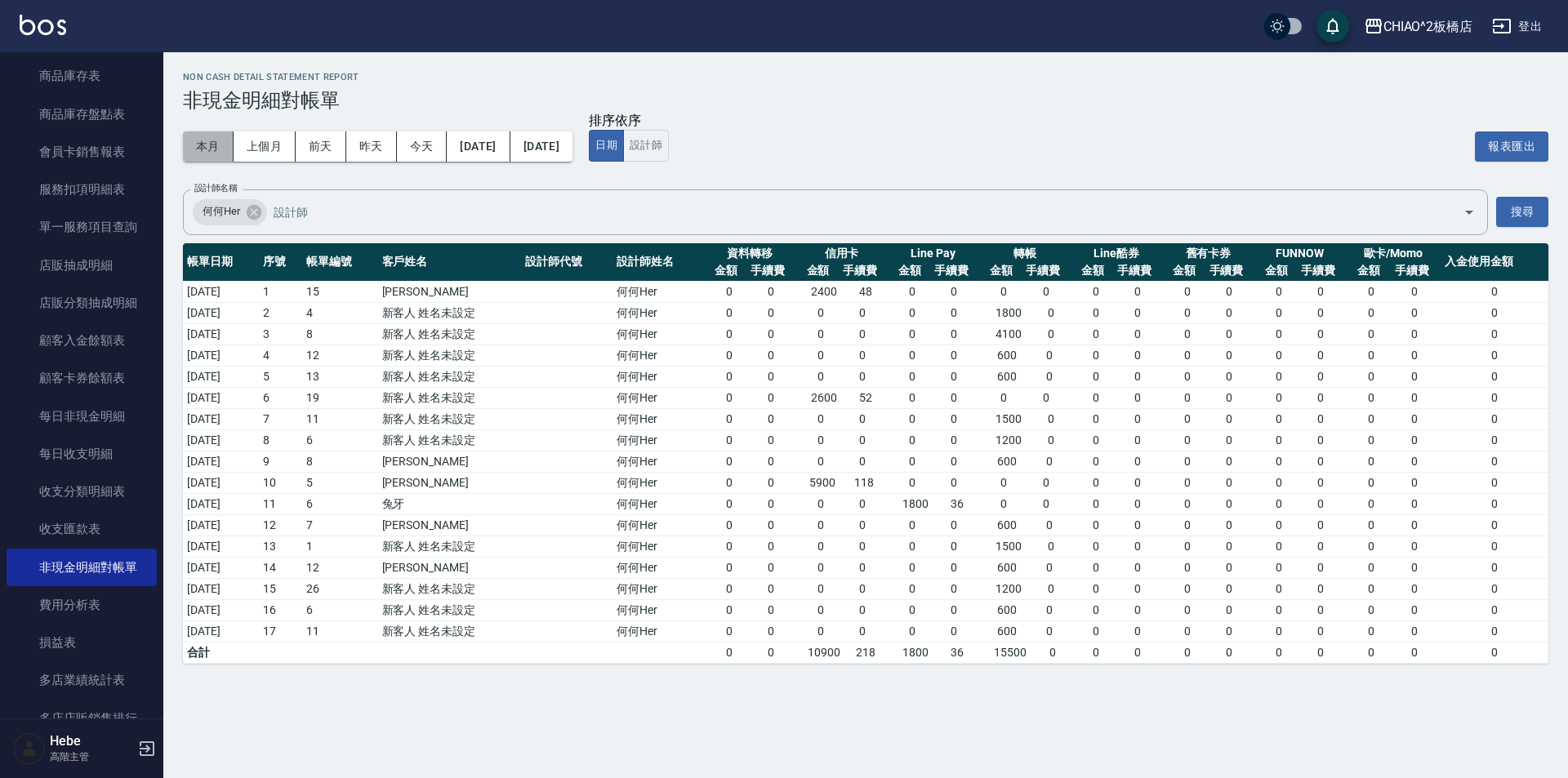
click at [211, 149] on button "本月" at bounding box center [208, 147] width 50 height 30
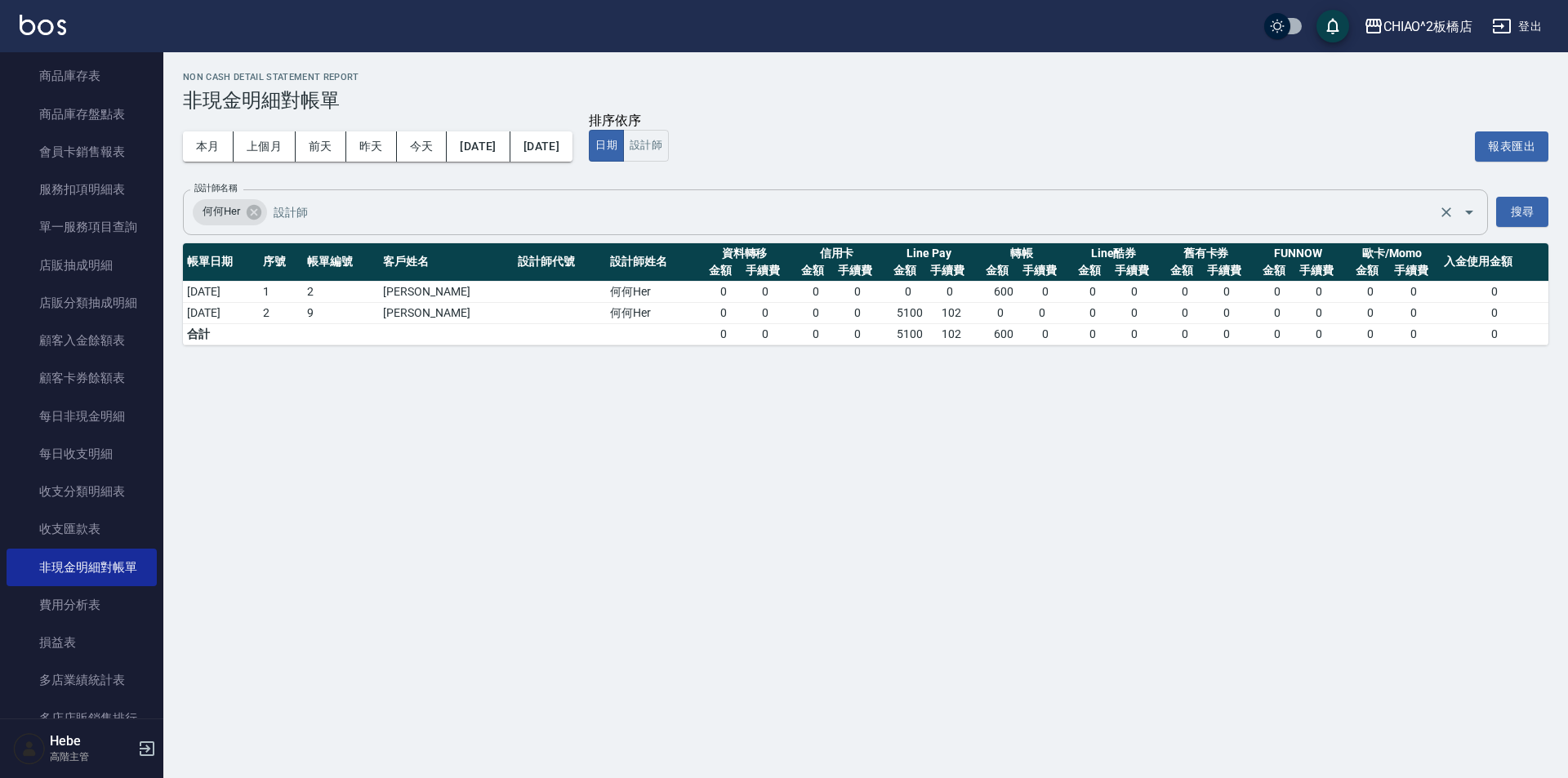
click at [292, 216] on input "設計師名稱" at bounding box center [852, 211] width 1165 height 29
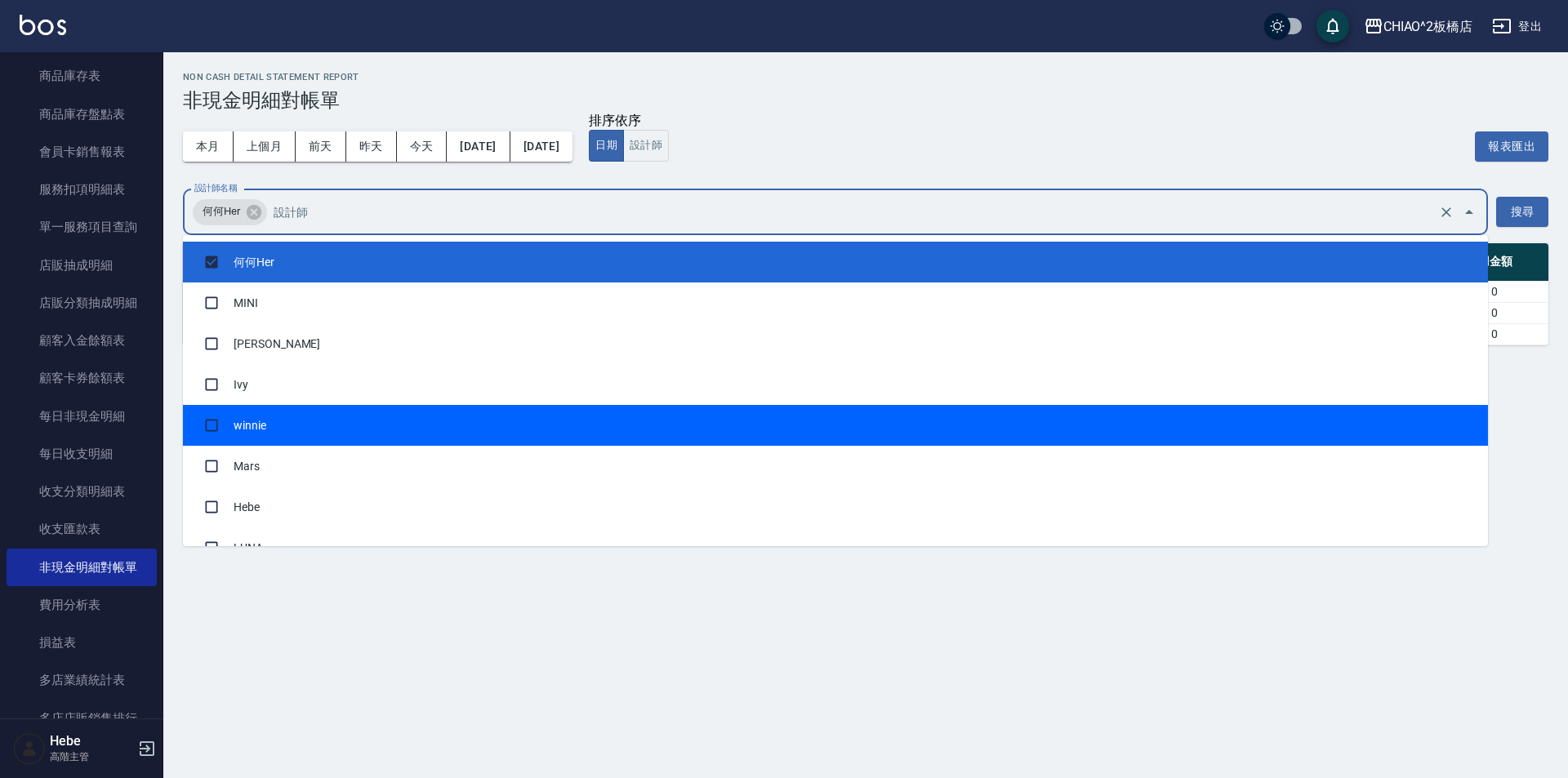
drag, startPoint x: 270, startPoint y: 309, endPoint x: 312, endPoint y: 420, distance: 118.7
click at [312, 420] on ul "何何Her MINI [PERSON_NAME] winnie Mars [PERSON_NAME]" at bounding box center [835, 390] width 1305 height 311
click at [275, 411] on li "winnie" at bounding box center [835, 425] width 1305 height 41
checkbox input "true"
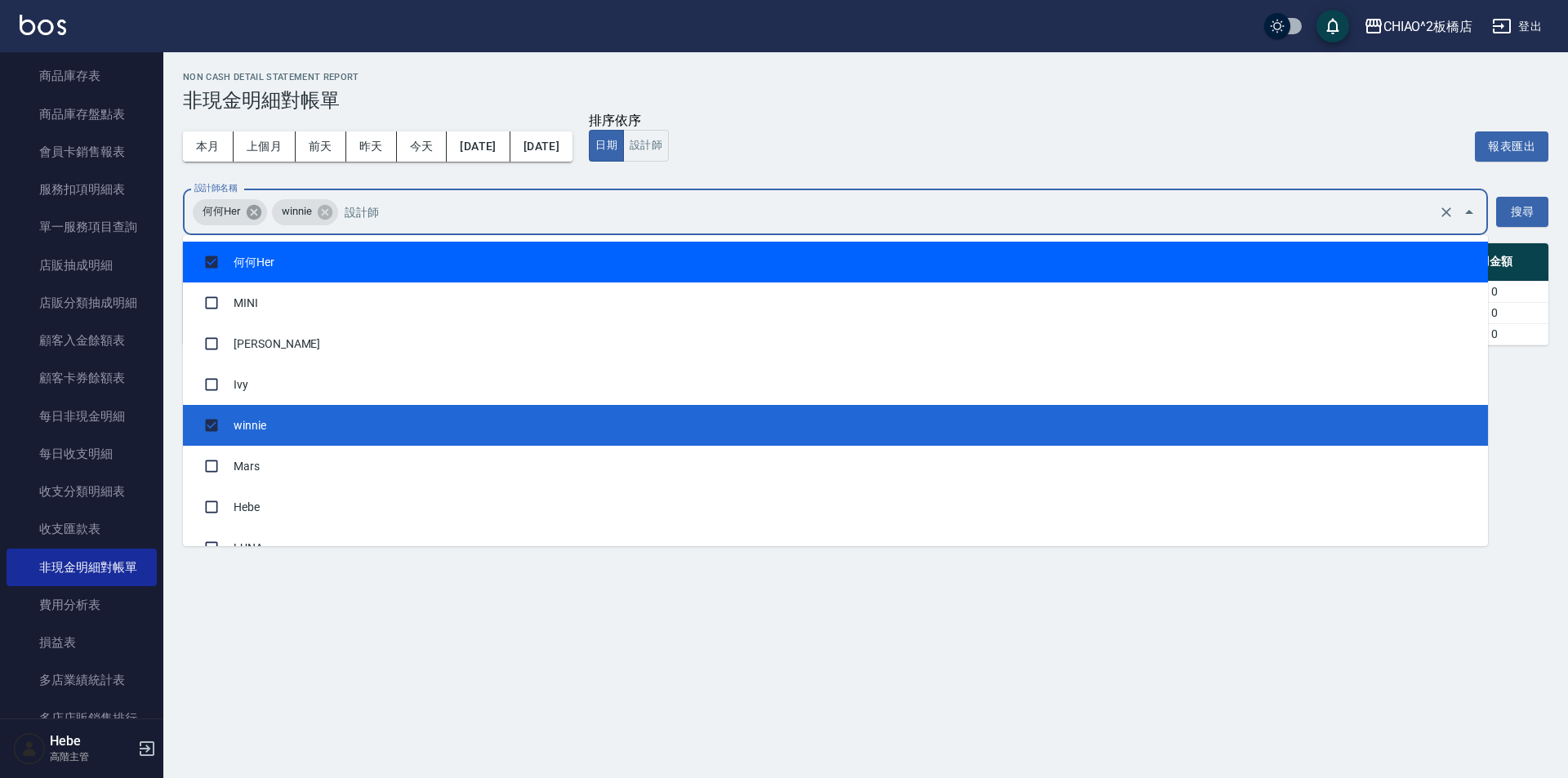
click at [250, 212] on icon at bounding box center [253, 210] width 14 height 14
checkbox input "false"
click at [1514, 207] on button "搜尋" at bounding box center [1521, 212] width 52 height 30
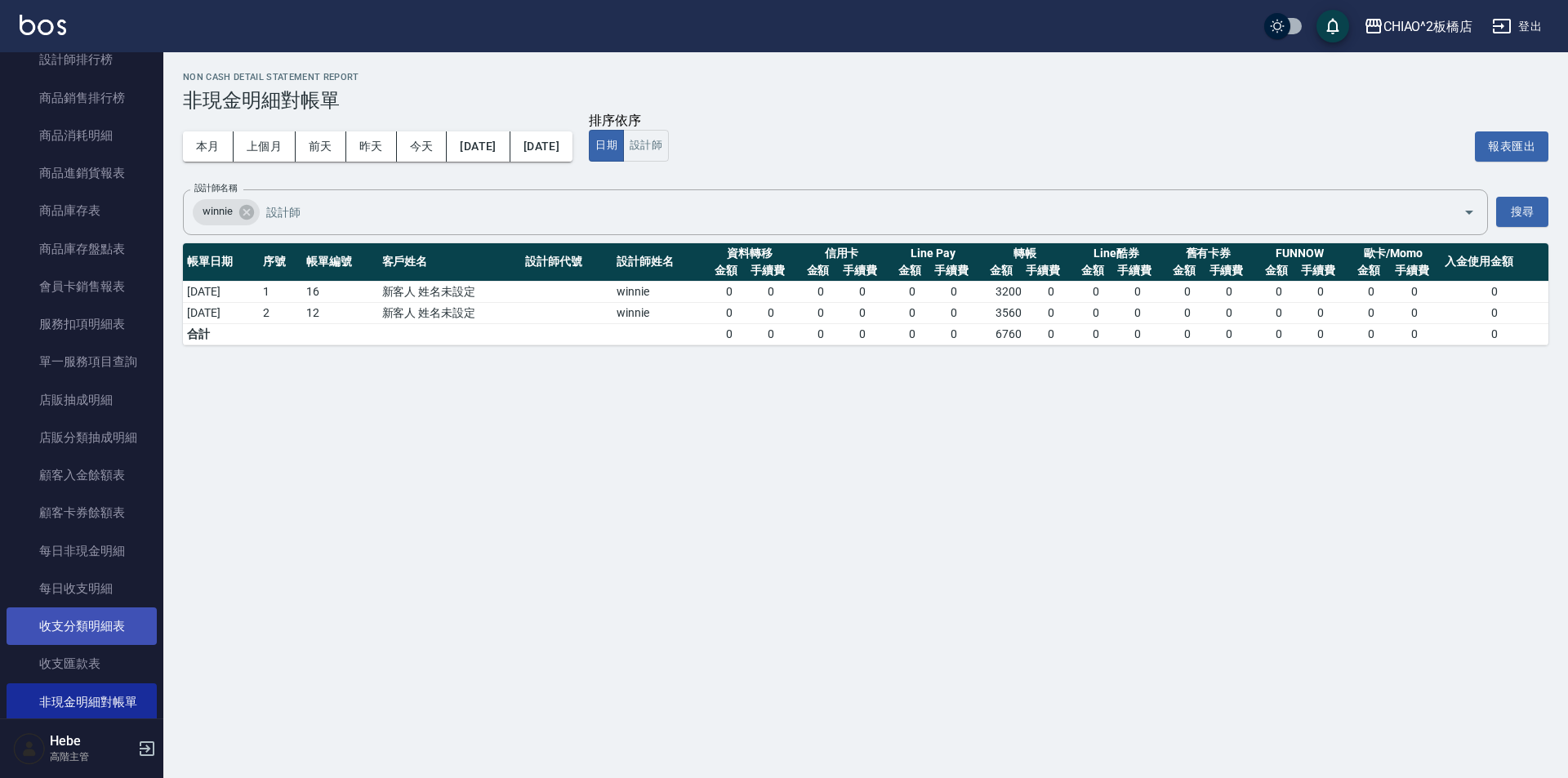
scroll to position [1306, 0]
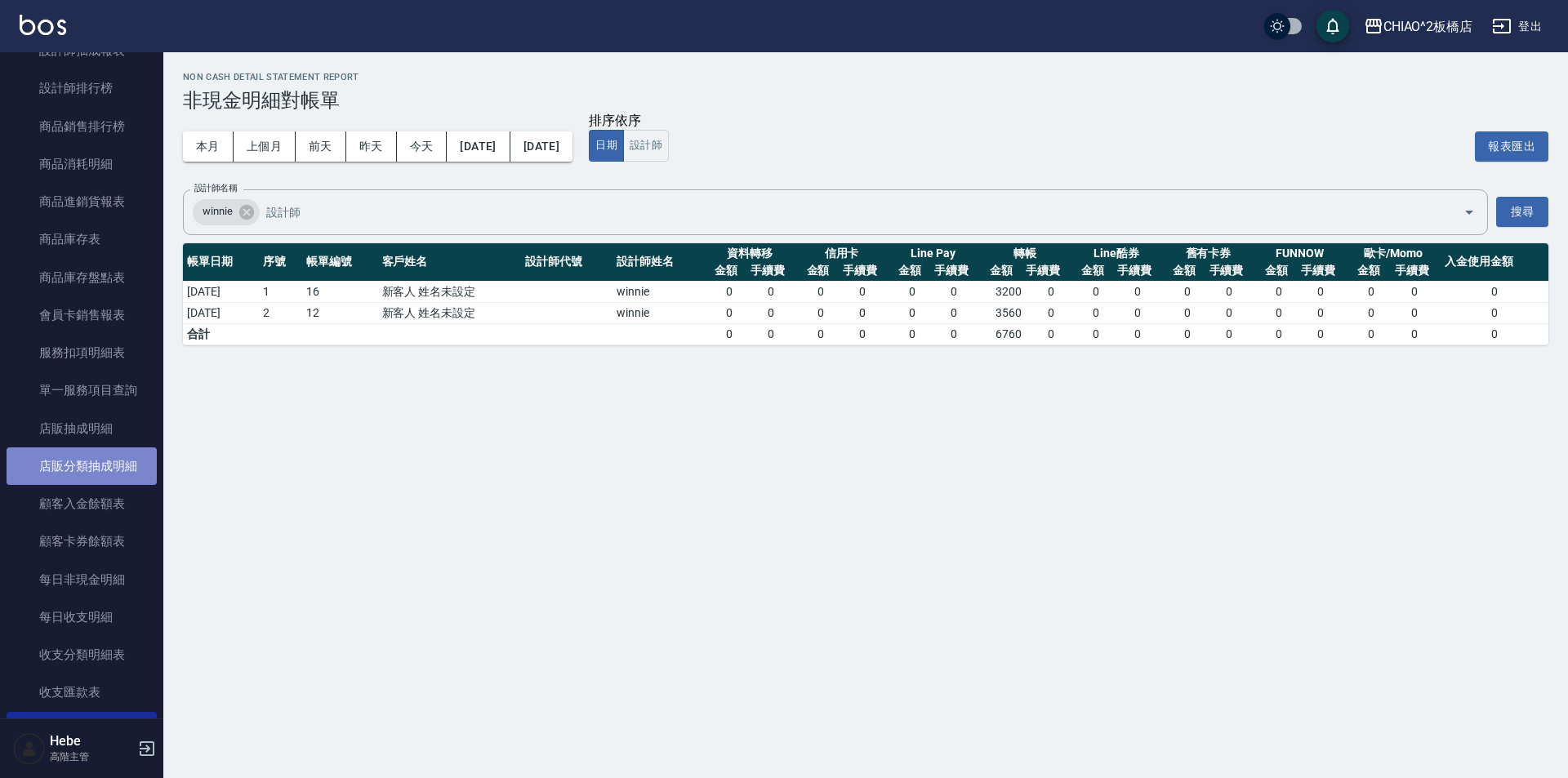
click at [94, 478] on link "店販分類抽成明細" at bounding box center [82, 466] width 151 height 37
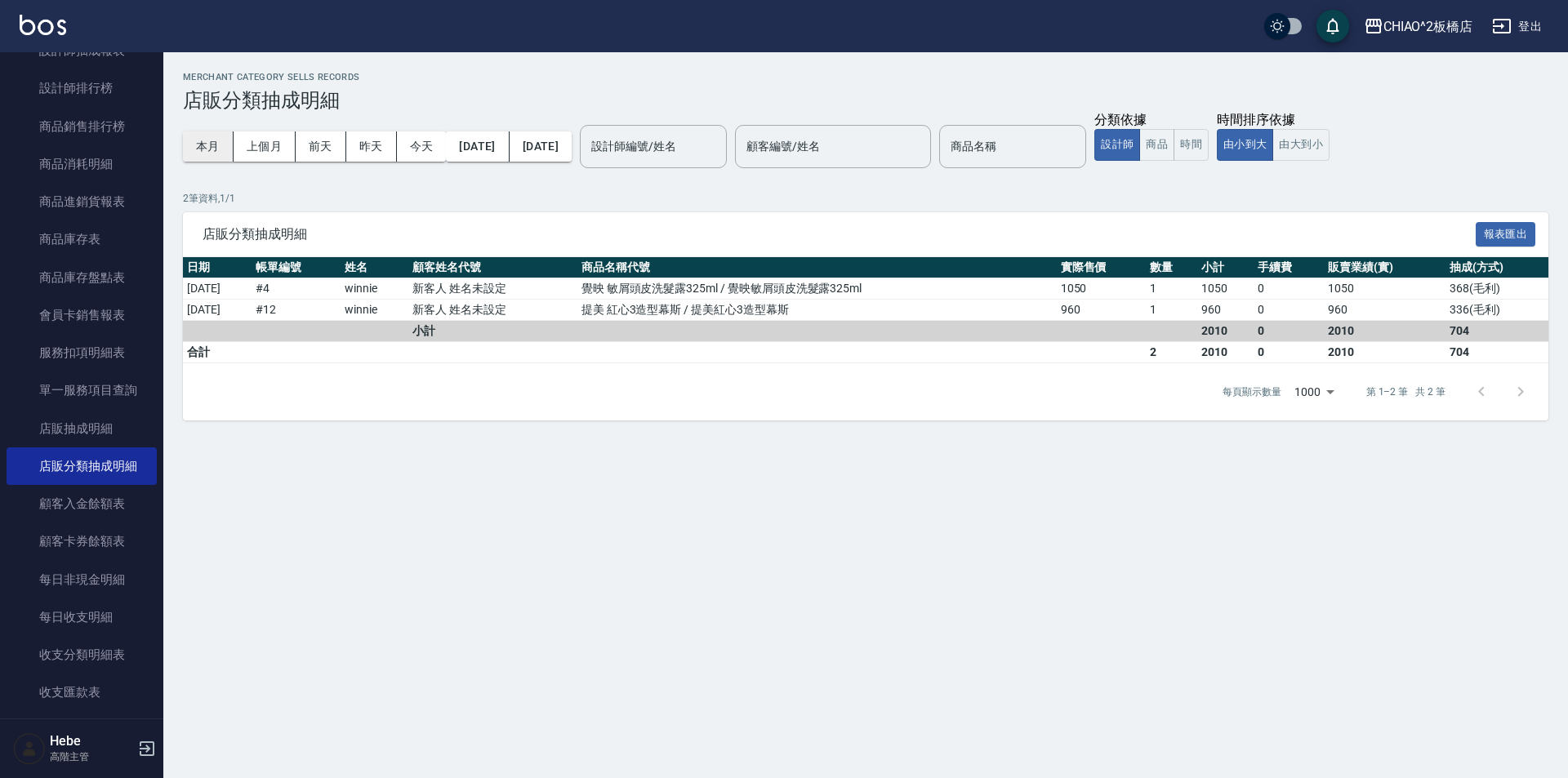
click at [211, 151] on button "本月" at bounding box center [208, 147] width 50 height 30
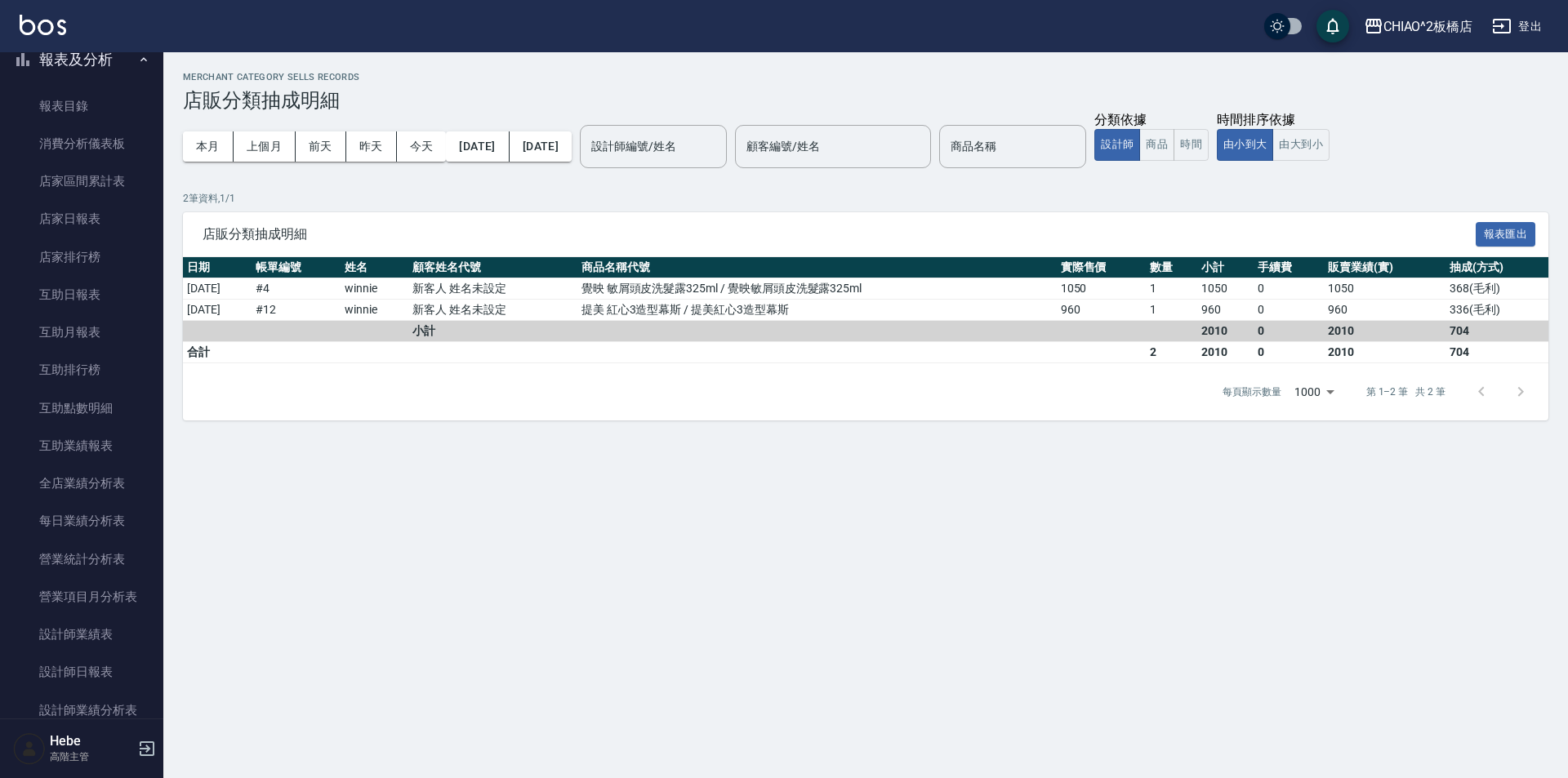
scroll to position [489, 0]
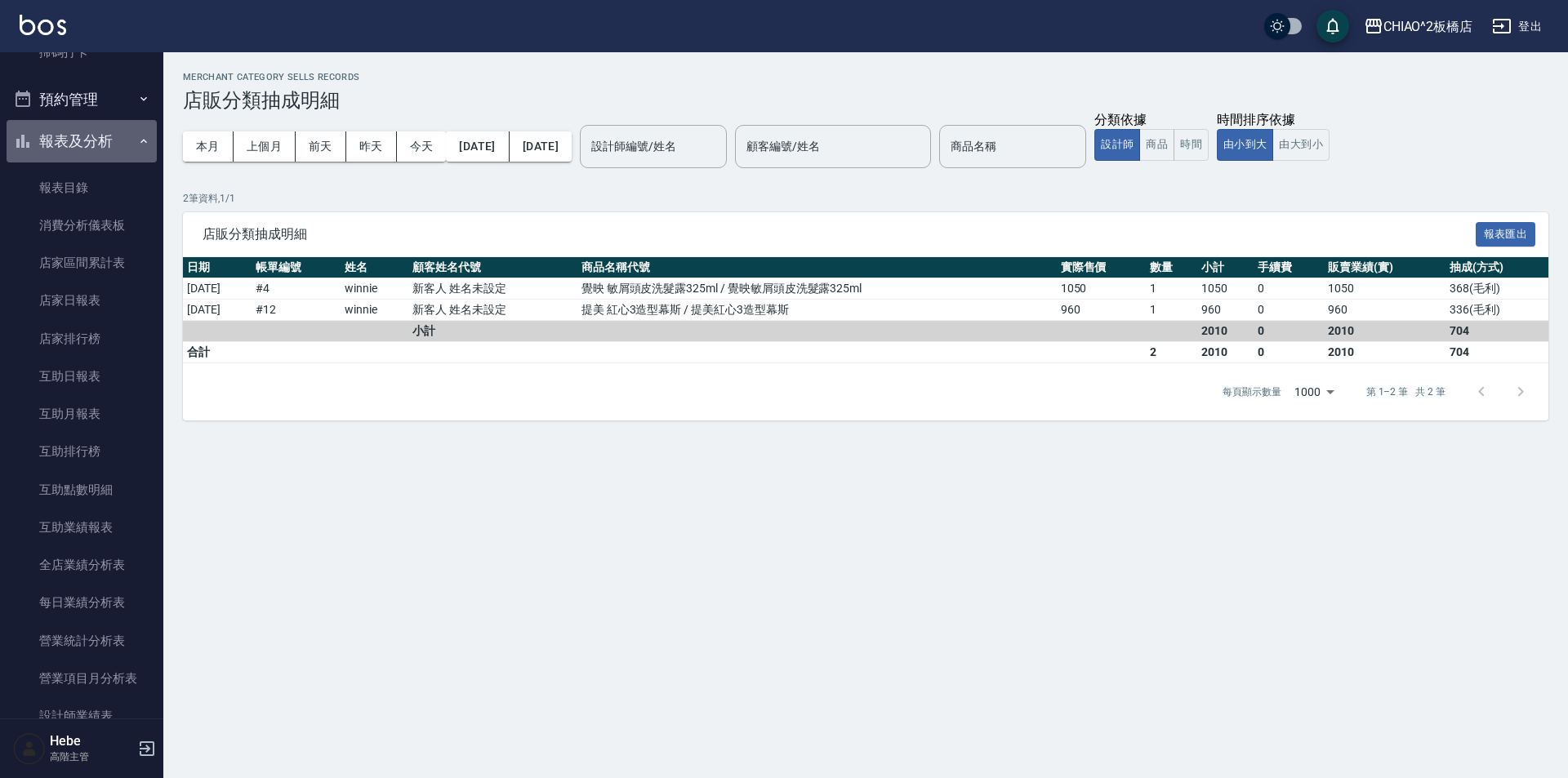
click at [96, 138] on button "報表及分析" at bounding box center [82, 141] width 151 height 43
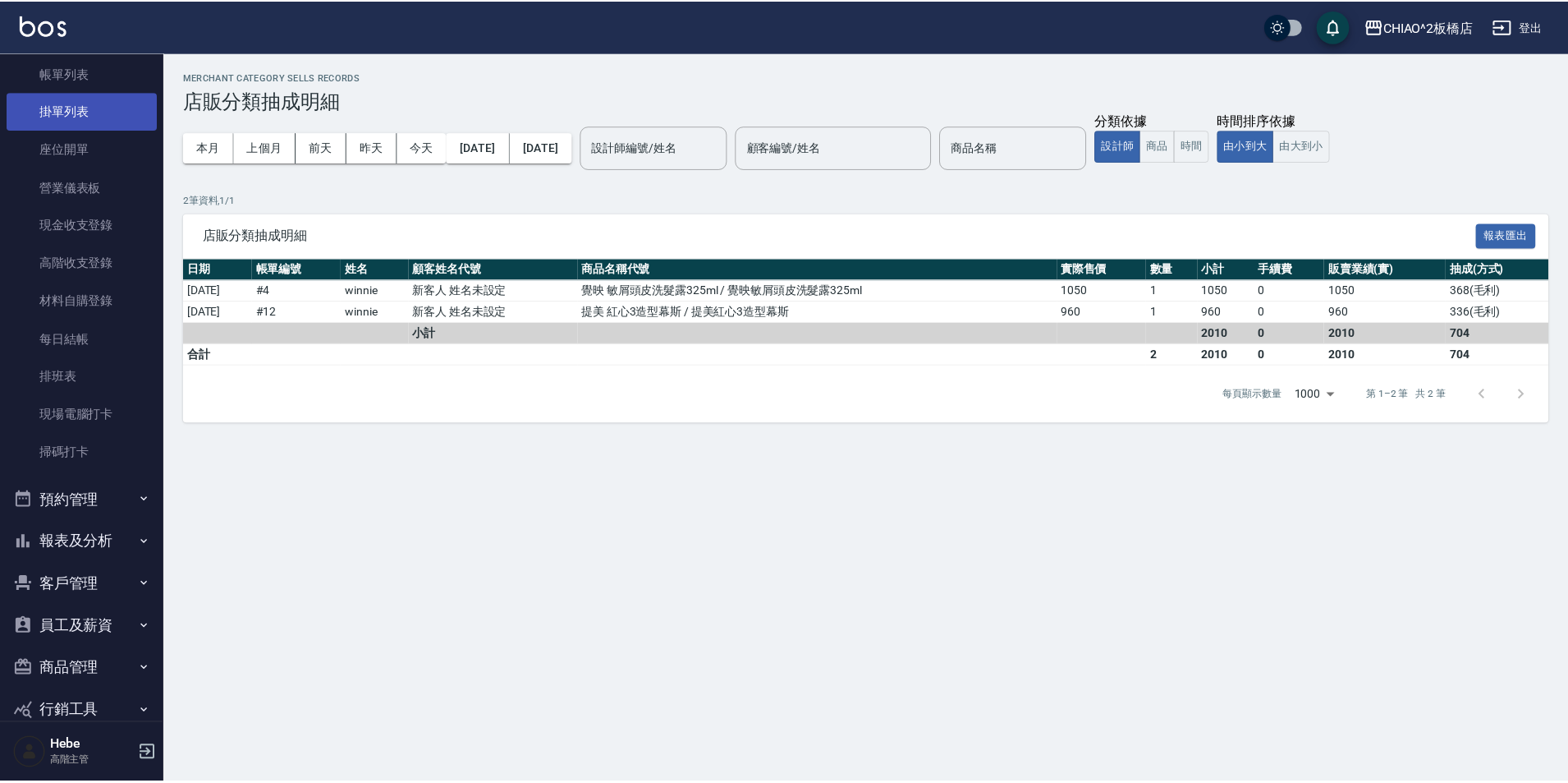
scroll to position [0, 0]
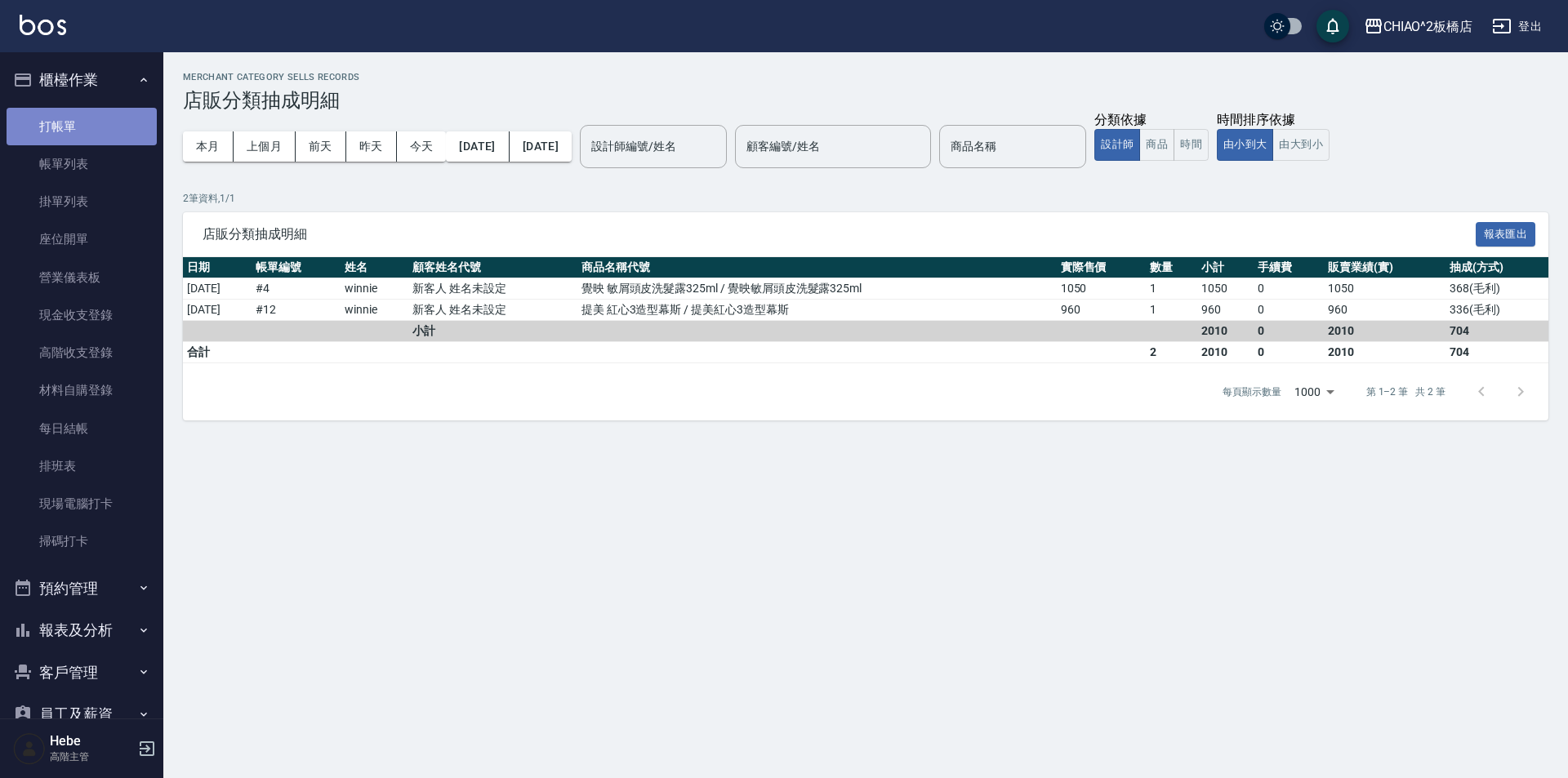
click at [112, 117] on link "打帳單" at bounding box center [82, 126] width 151 height 37
